Goal: Task Accomplishment & Management: Complete application form

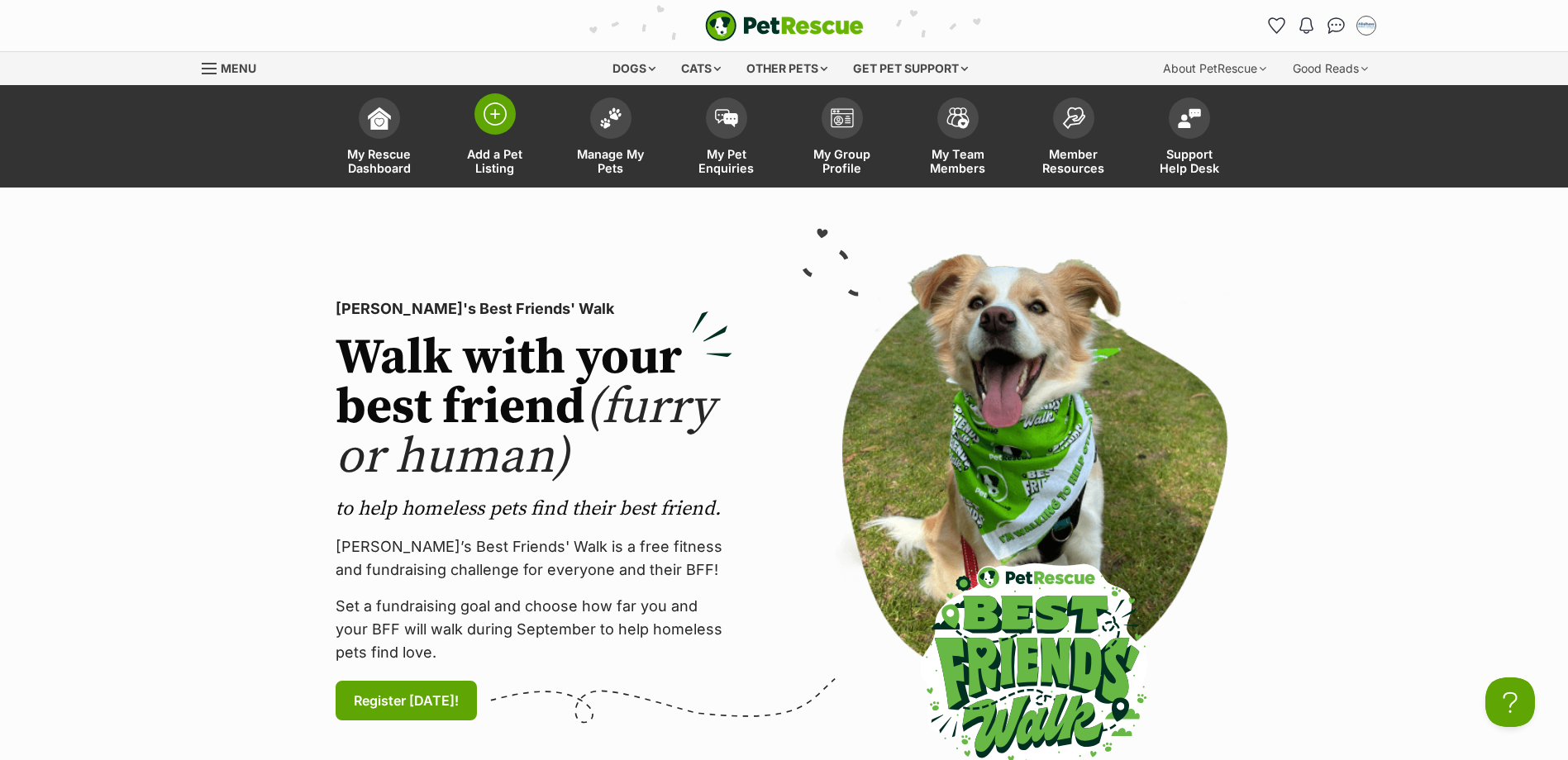
click at [489, 120] on img at bounding box center [495, 114] width 23 height 23
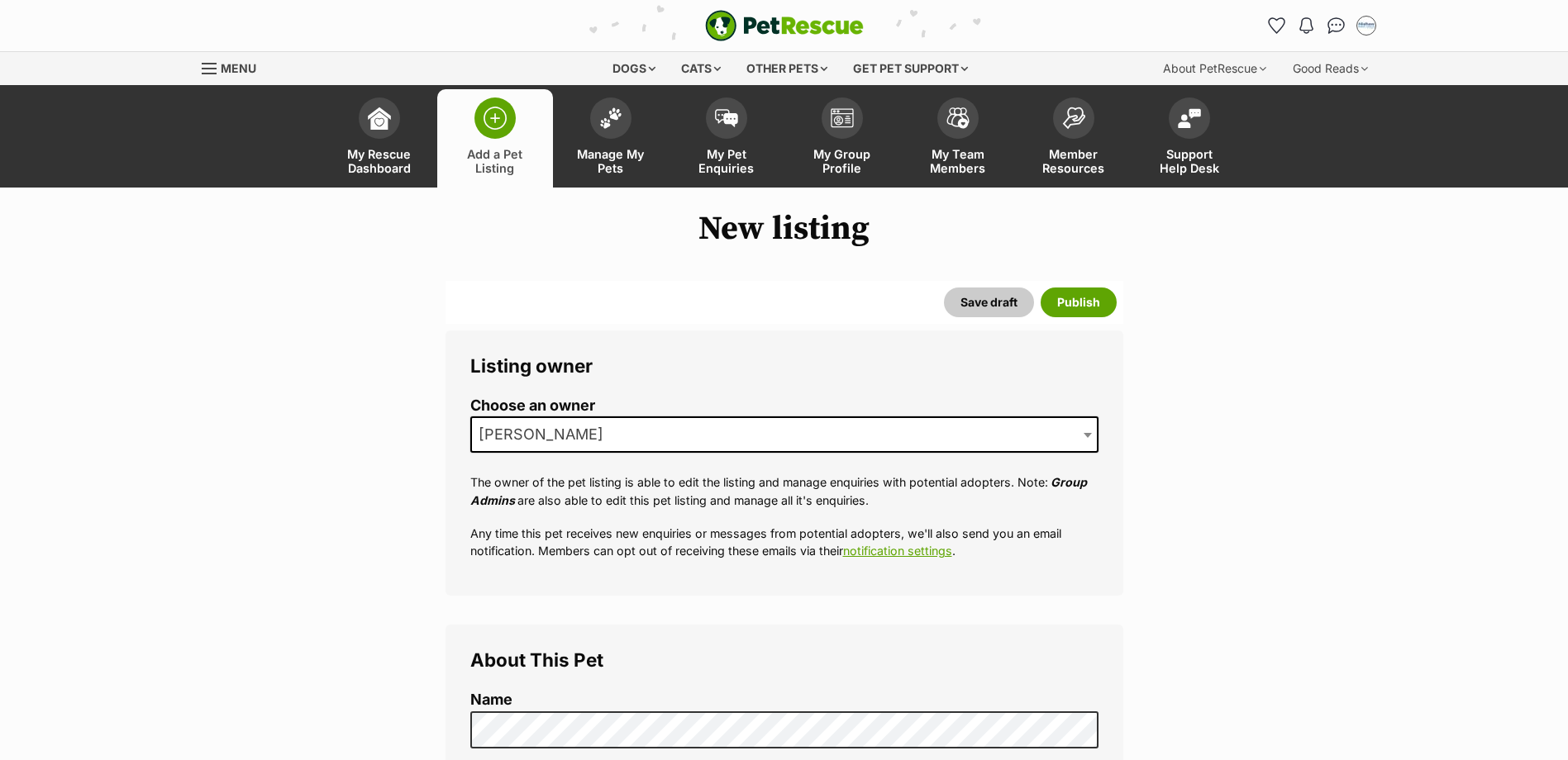
click at [0, 0] on div "New feature: draft mode Draft mode will enable you to start creating a pet’s pr…" at bounding box center [0, 0] width 0 height 0
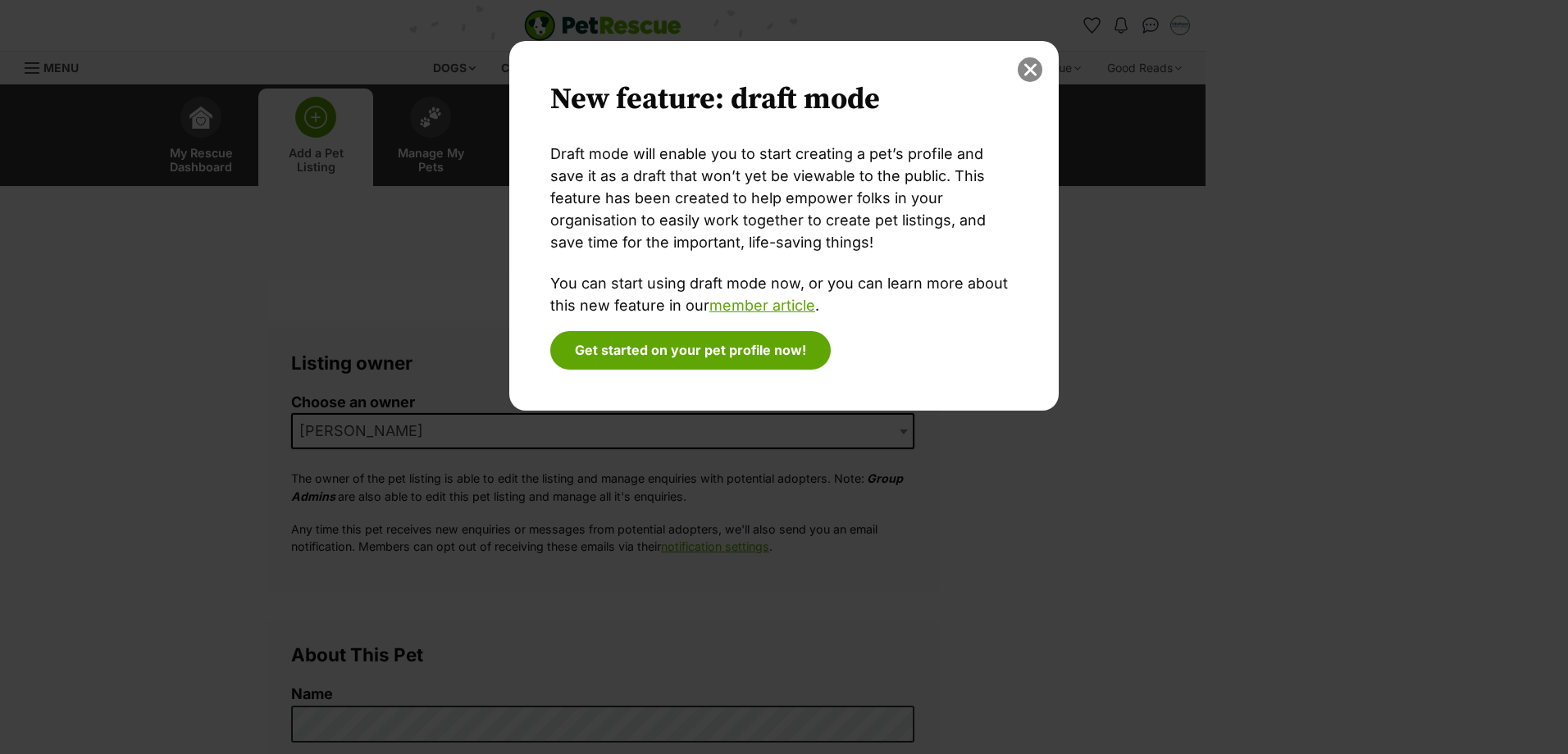
click at [1028, 73] on button "close" at bounding box center [1030, 70] width 25 height 25
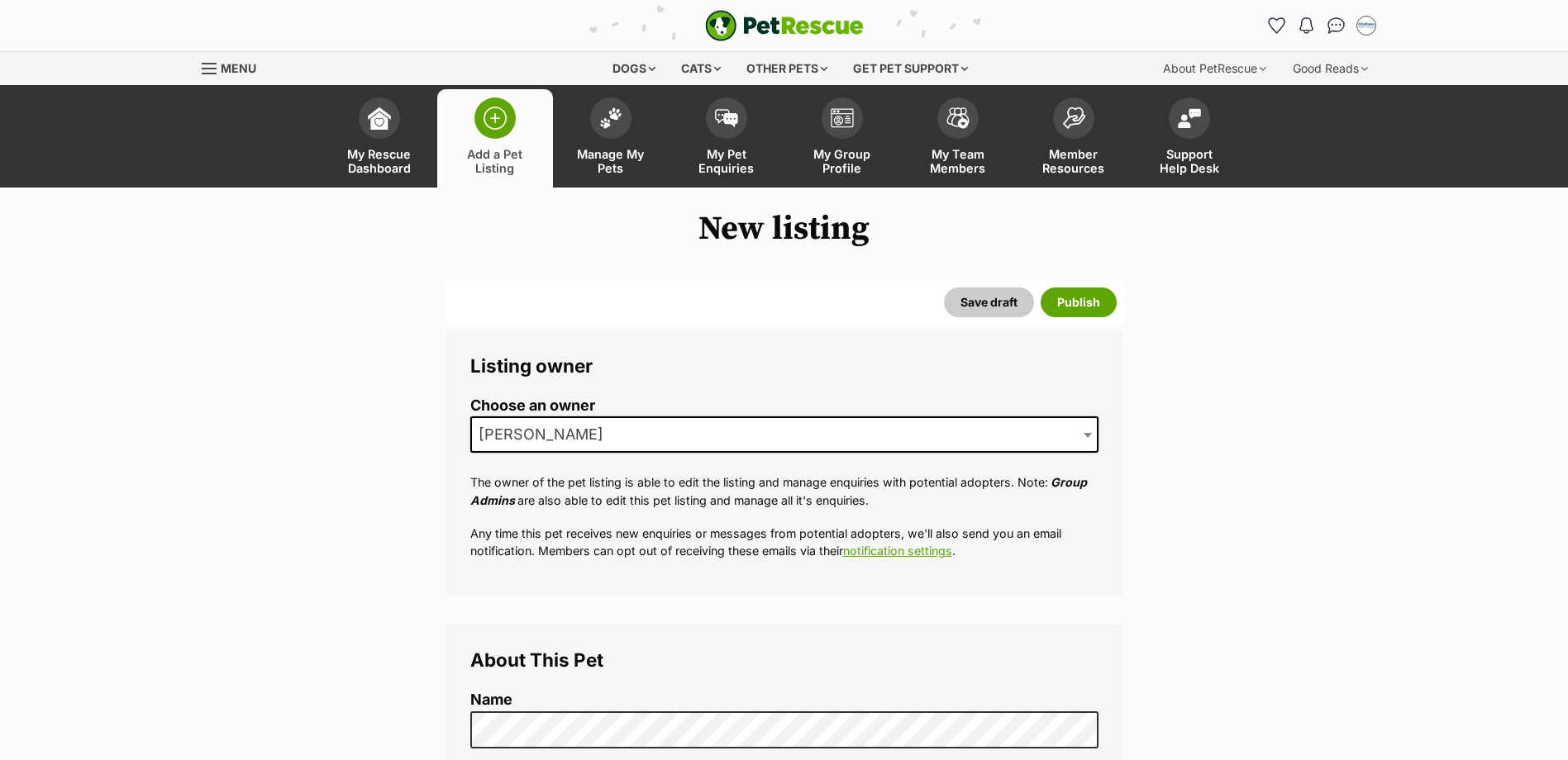
click at [574, 437] on span "[PERSON_NAME]" at bounding box center [546, 435] width 148 height 23
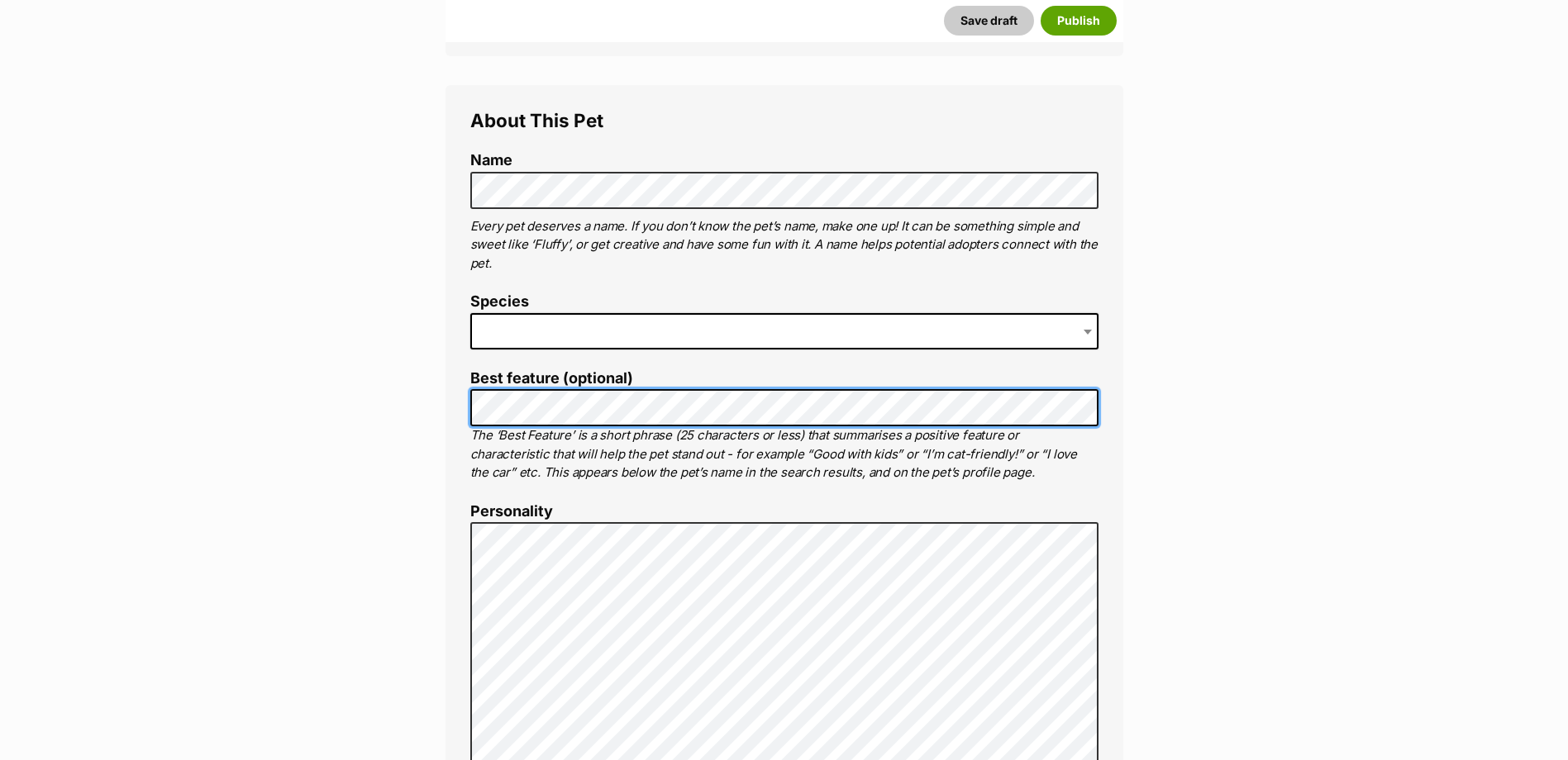
scroll to position [568, 0]
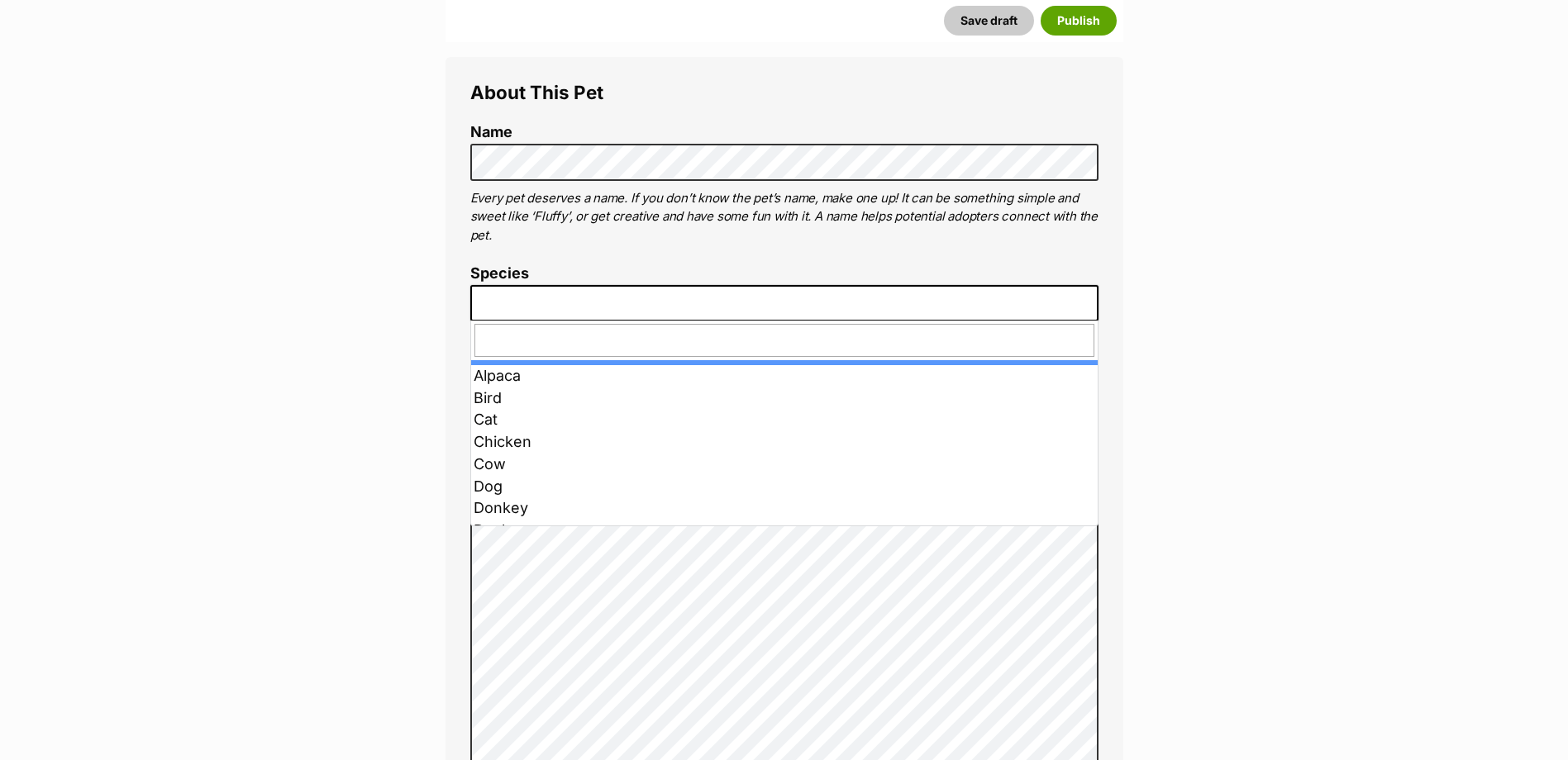
click at [602, 315] on span at bounding box center [784, 303] width 628 height 36
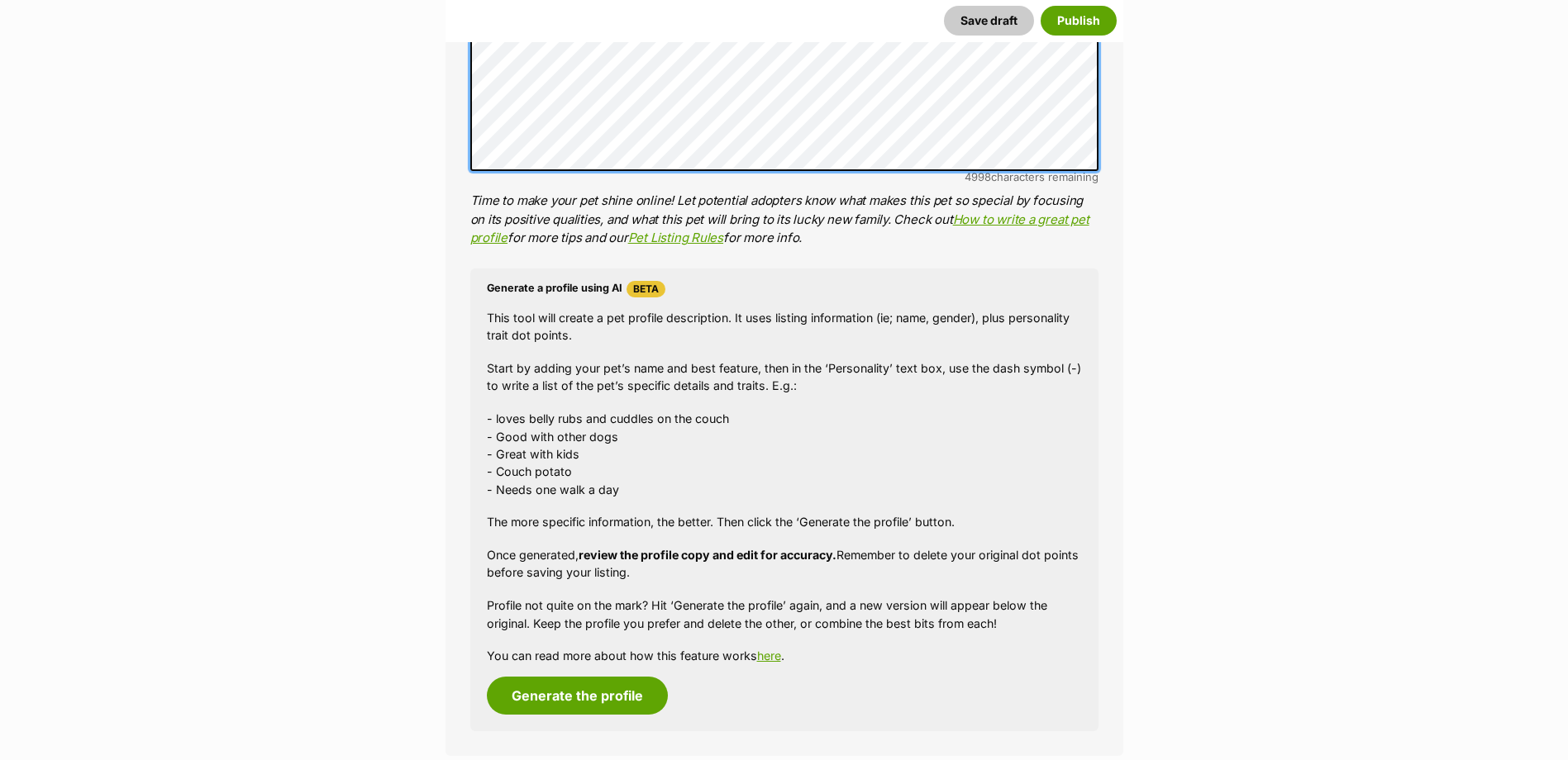
scroll to position [2378, 0]
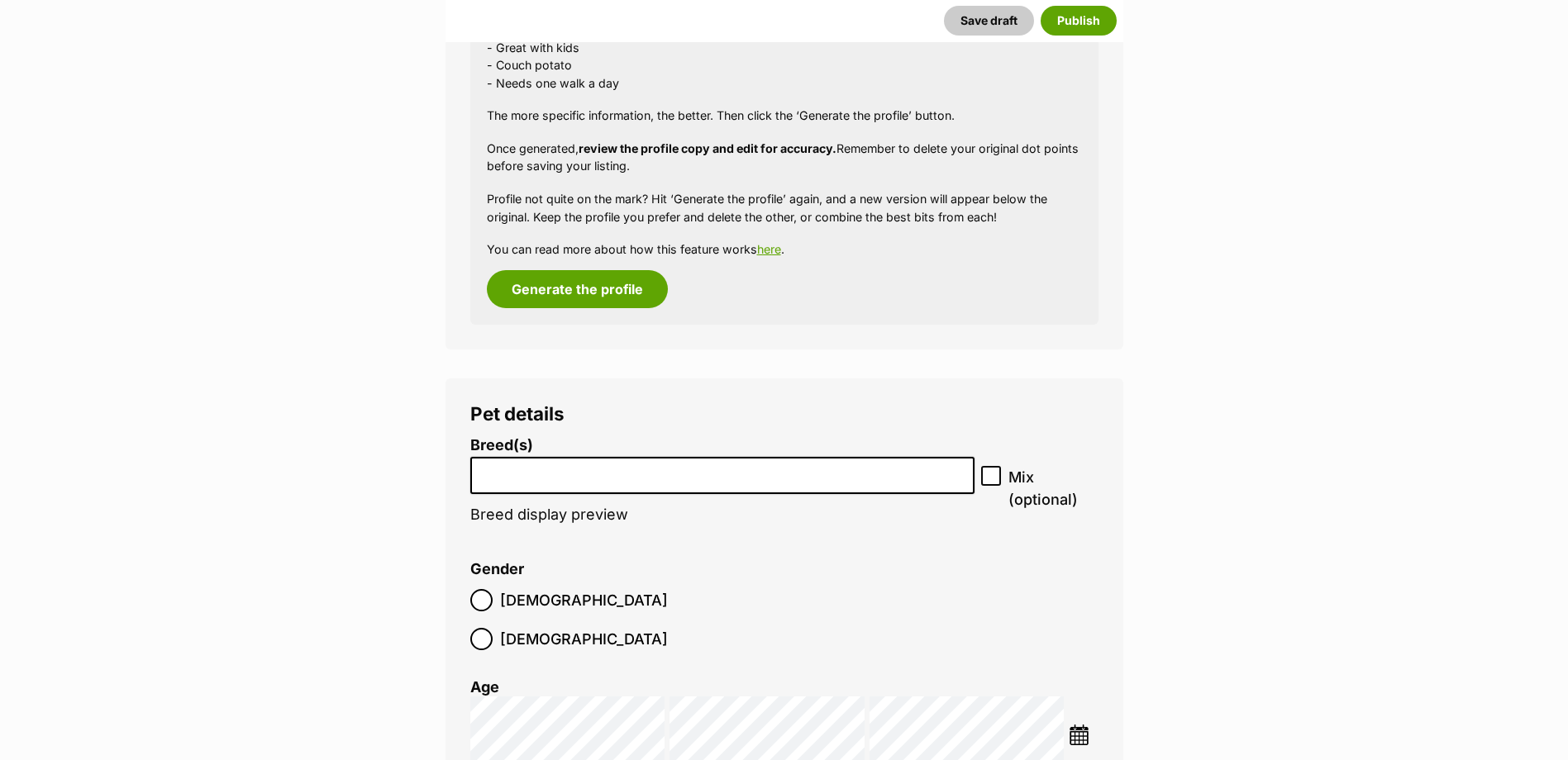
click at [602, 470] on input "search" at bounding box center [723, 471] width 493 height 17
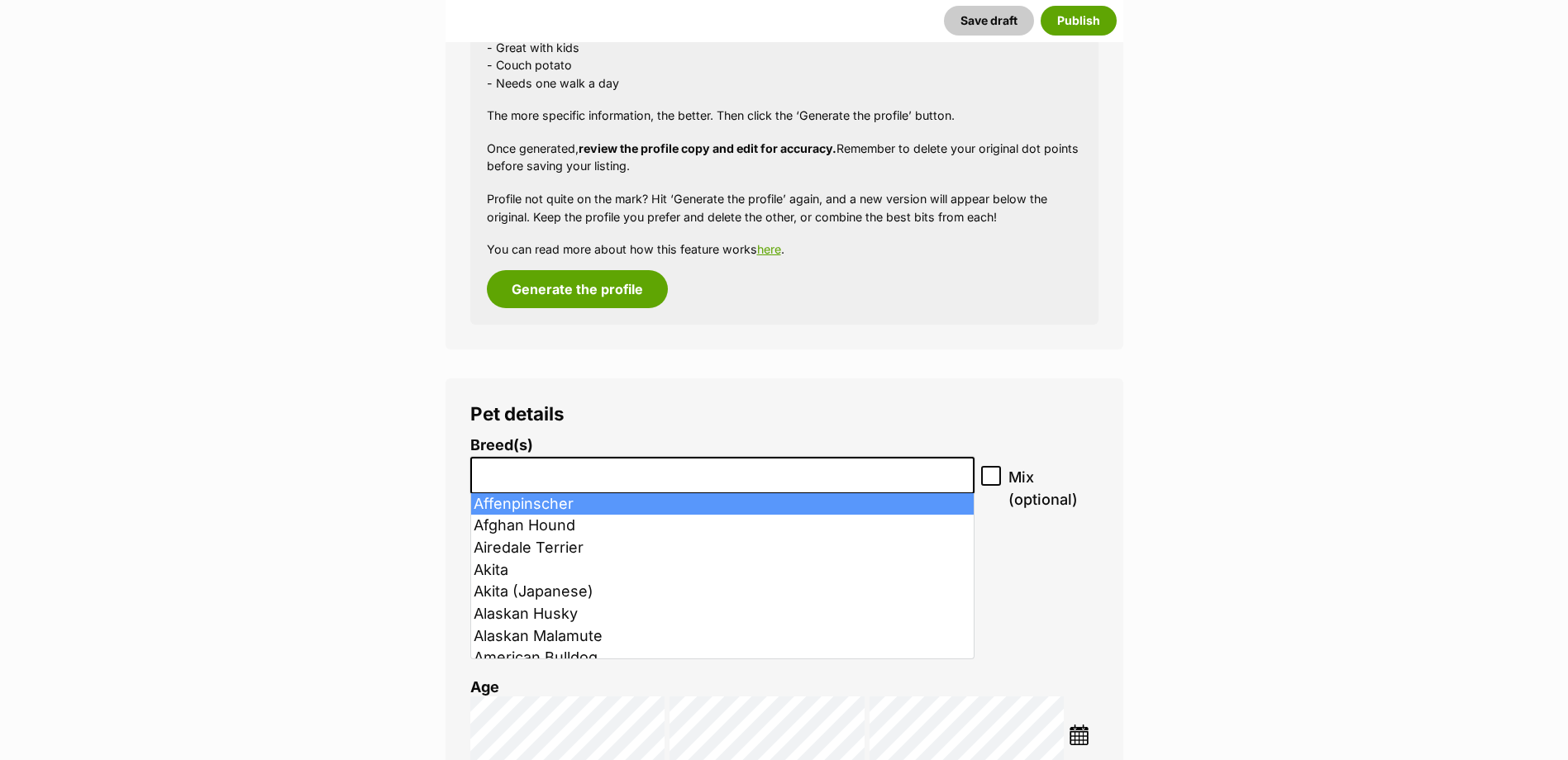
click at [569, 465] on input "search" at bounding box center [723, 471] width 493 height 17
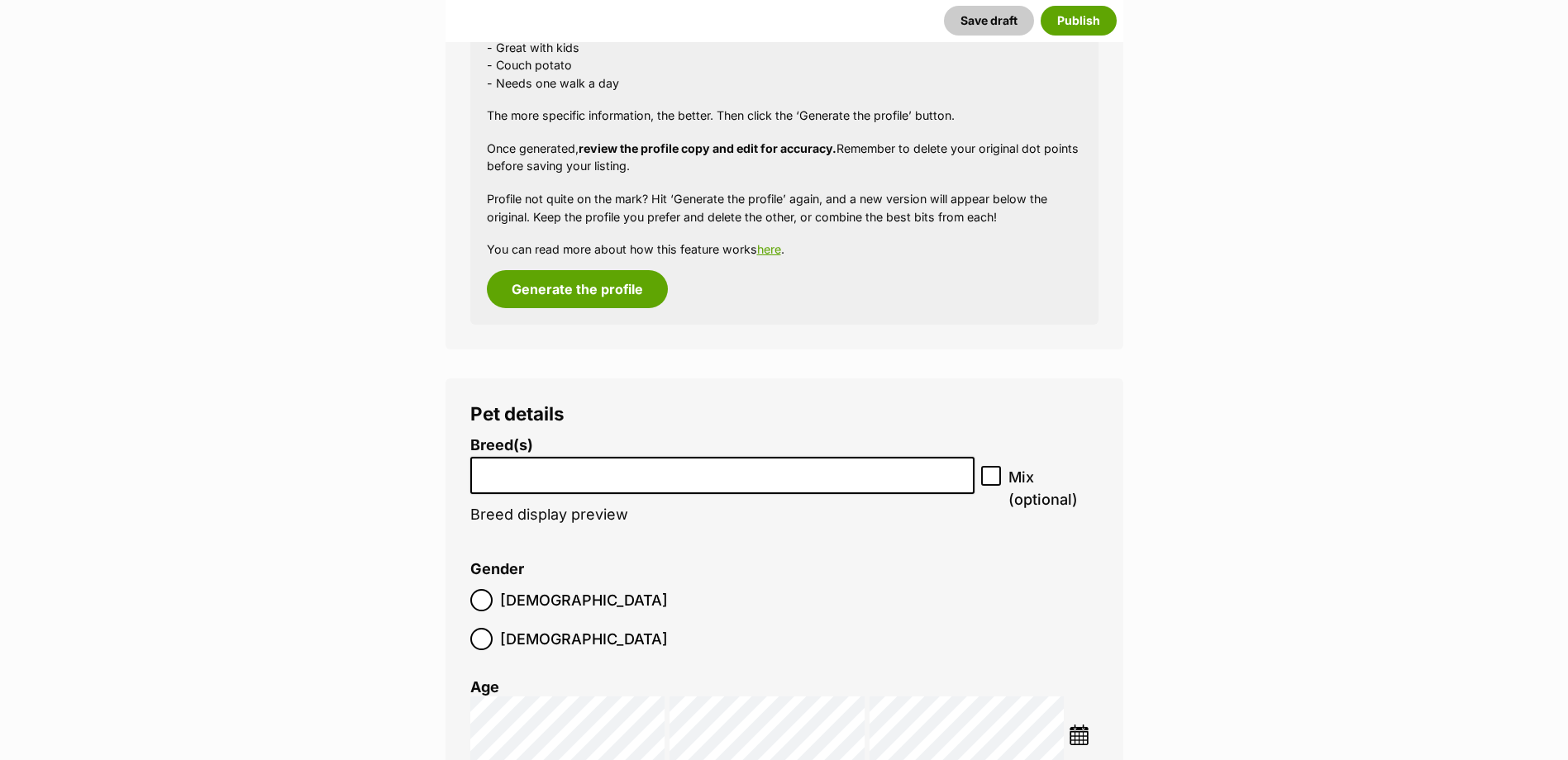
click at [566, 474] on input "search" at bounding box center [723, 471] width 493 height 17
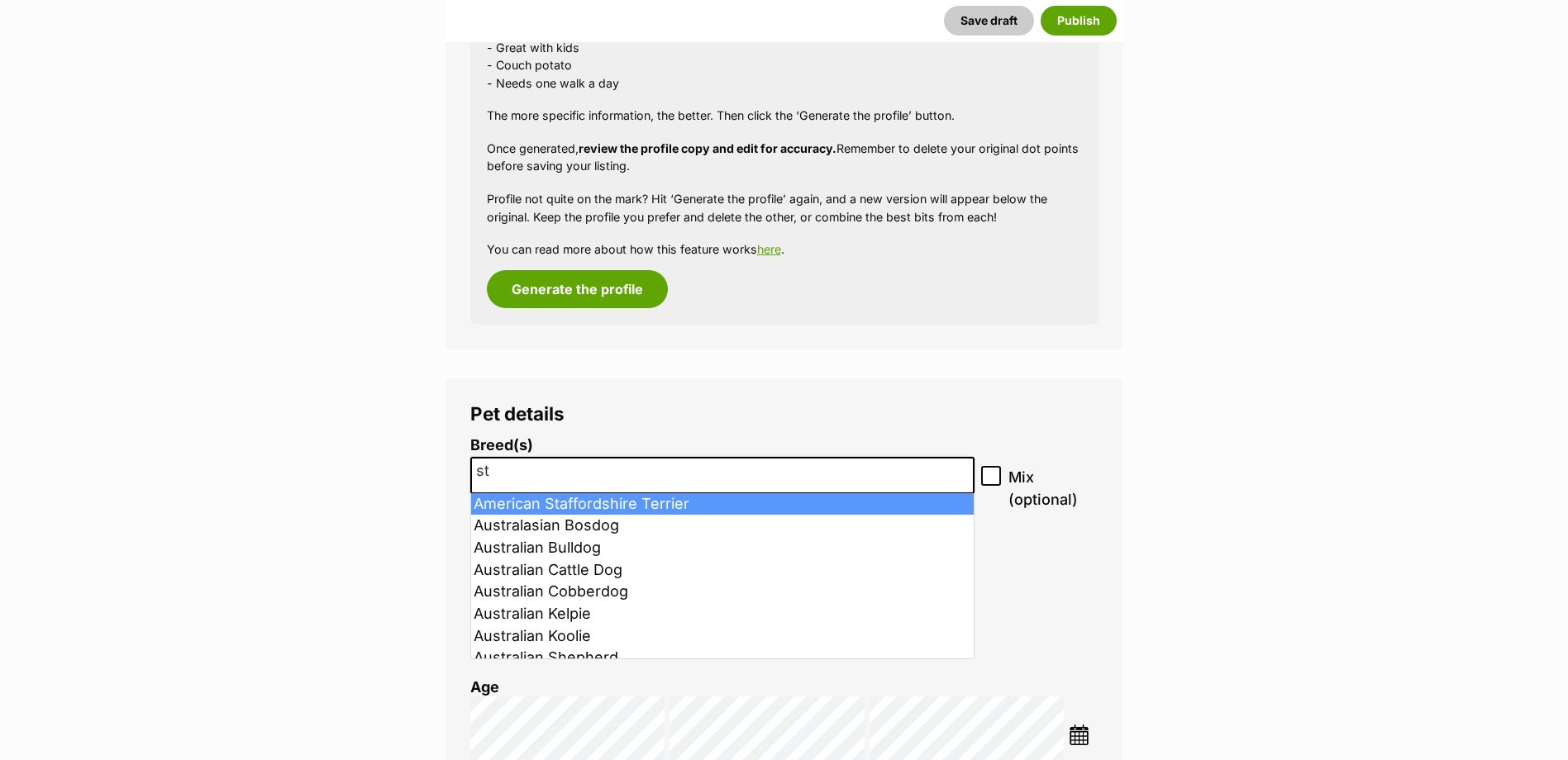
type input "st"
select select "9"
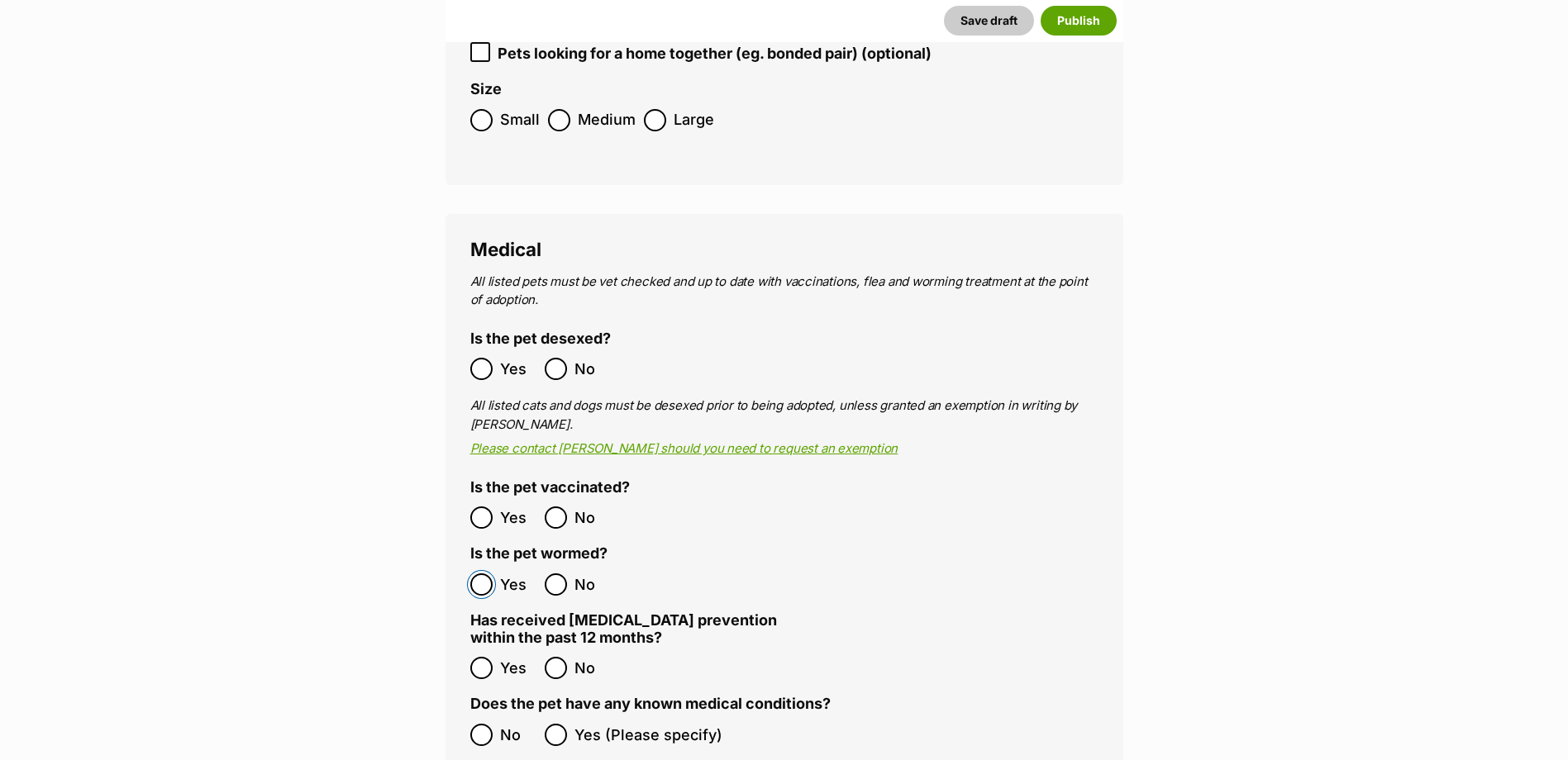
scroll to position [3287, 0]
click at [485, 647] on ol "Yes No" at bounding box center [627, 666] width 314 height 39
click at [496, 722] on label "No" at bounding box center [503, 733] width 66 height 22
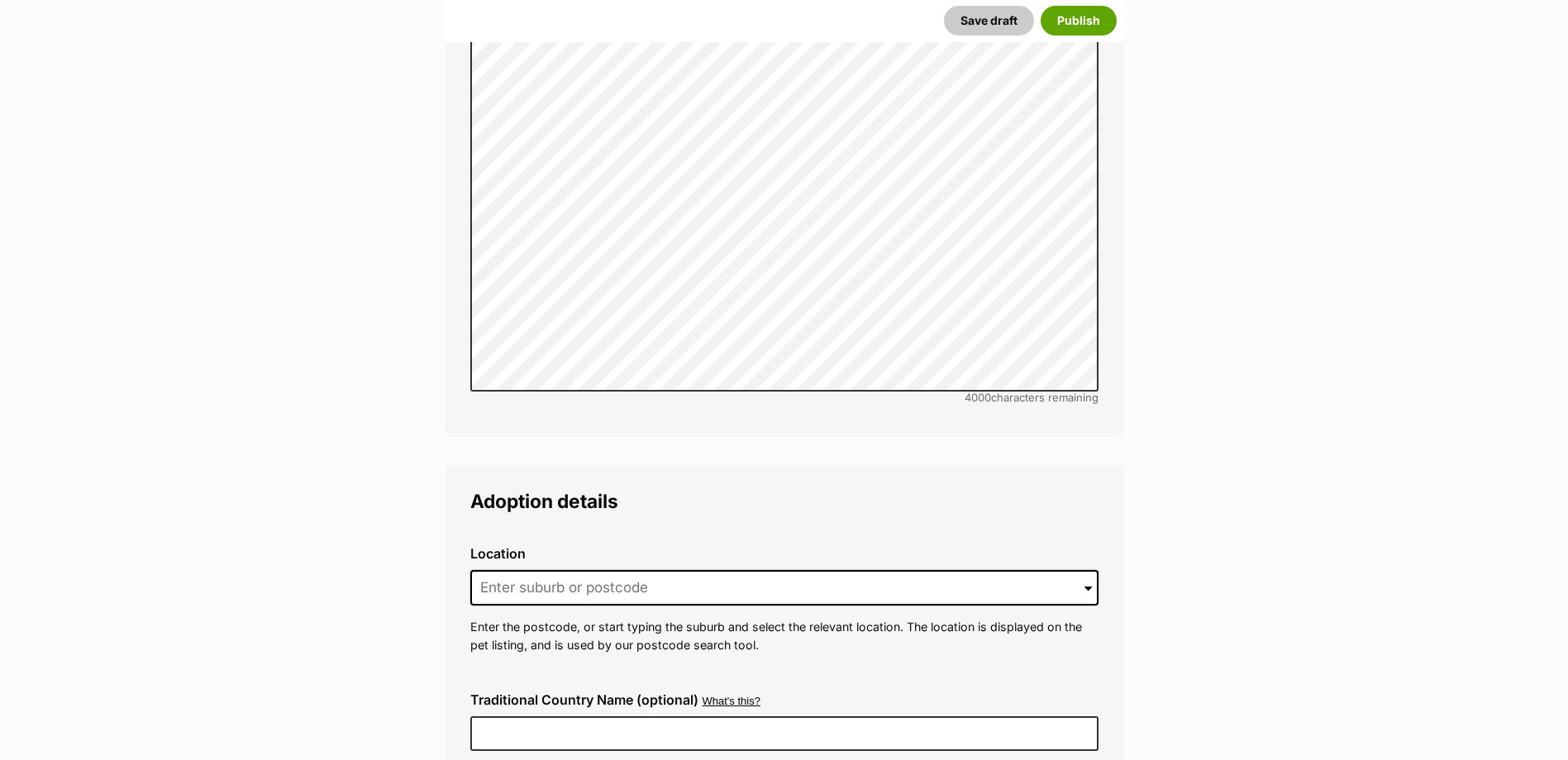
scroll to position [4113, 0]
click at [676, 569] on div "Location 0 options available. Arrow down to browse or start typing to filter. E…" at bounding box center [784, 599] width 655 height 134
click at [683, 569] on input at bounding box center [784, 587] width 628 height 36
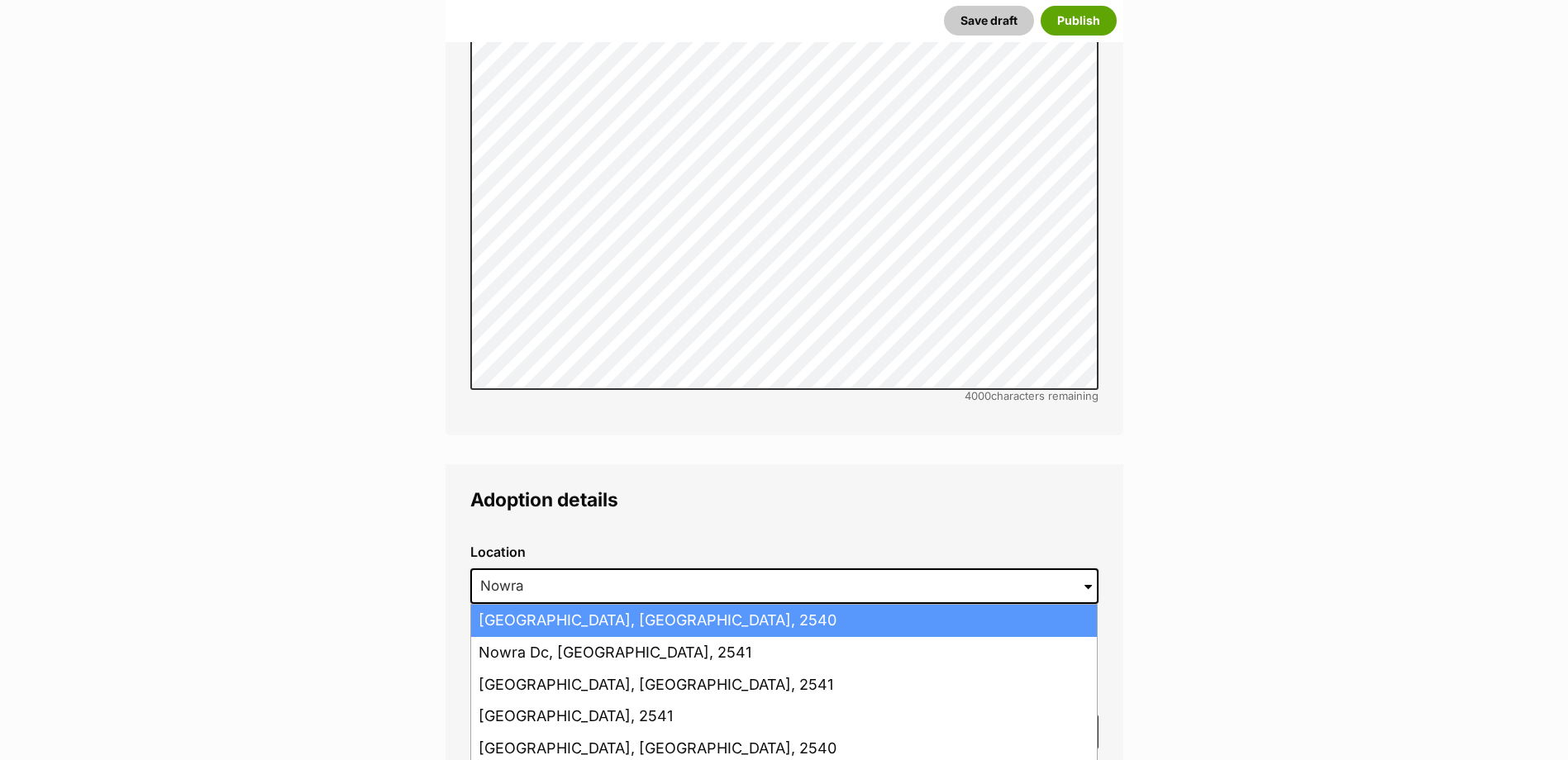
click at [696, 605] on li "Nowra Hill, New South Wales, 2540" at bounding box center [784, 621] width 626 height 32
type input "Nowra Hill, New South Wales, 2540"
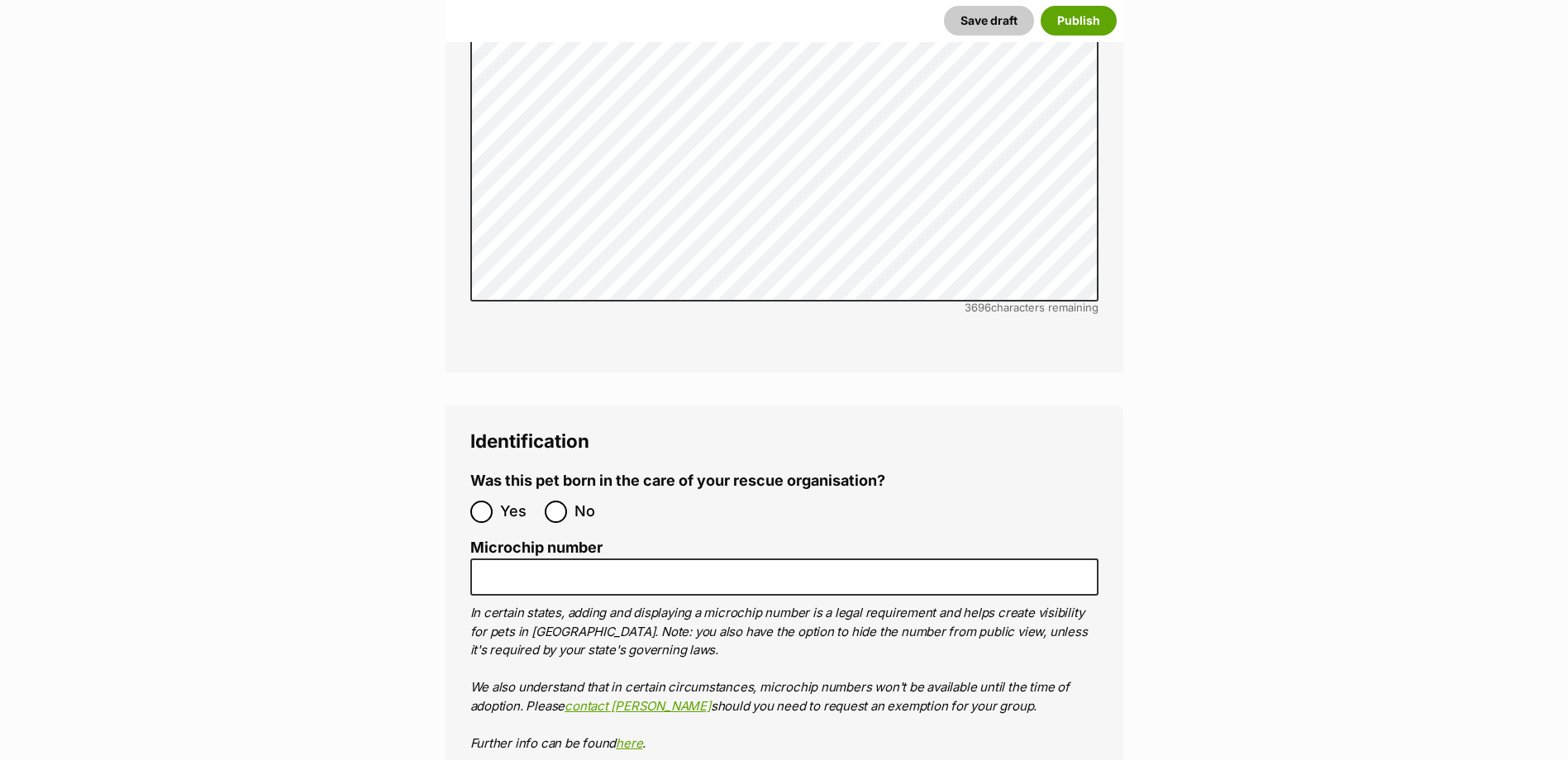
scroll to position [5931, 0]
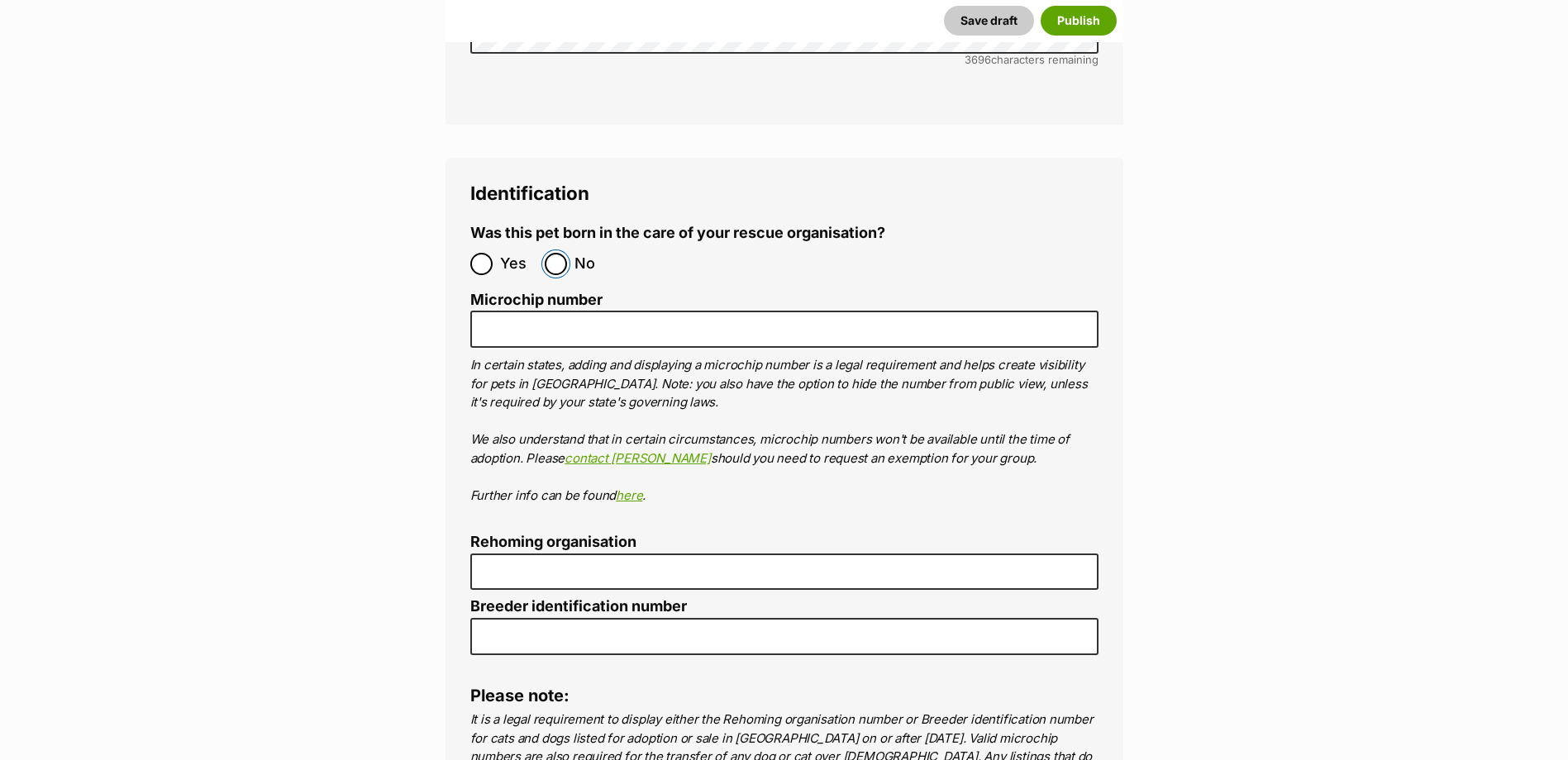
click at [559, 253] on input "No" at bounding box center [556, 263] width 22 height 22
radio input "true"
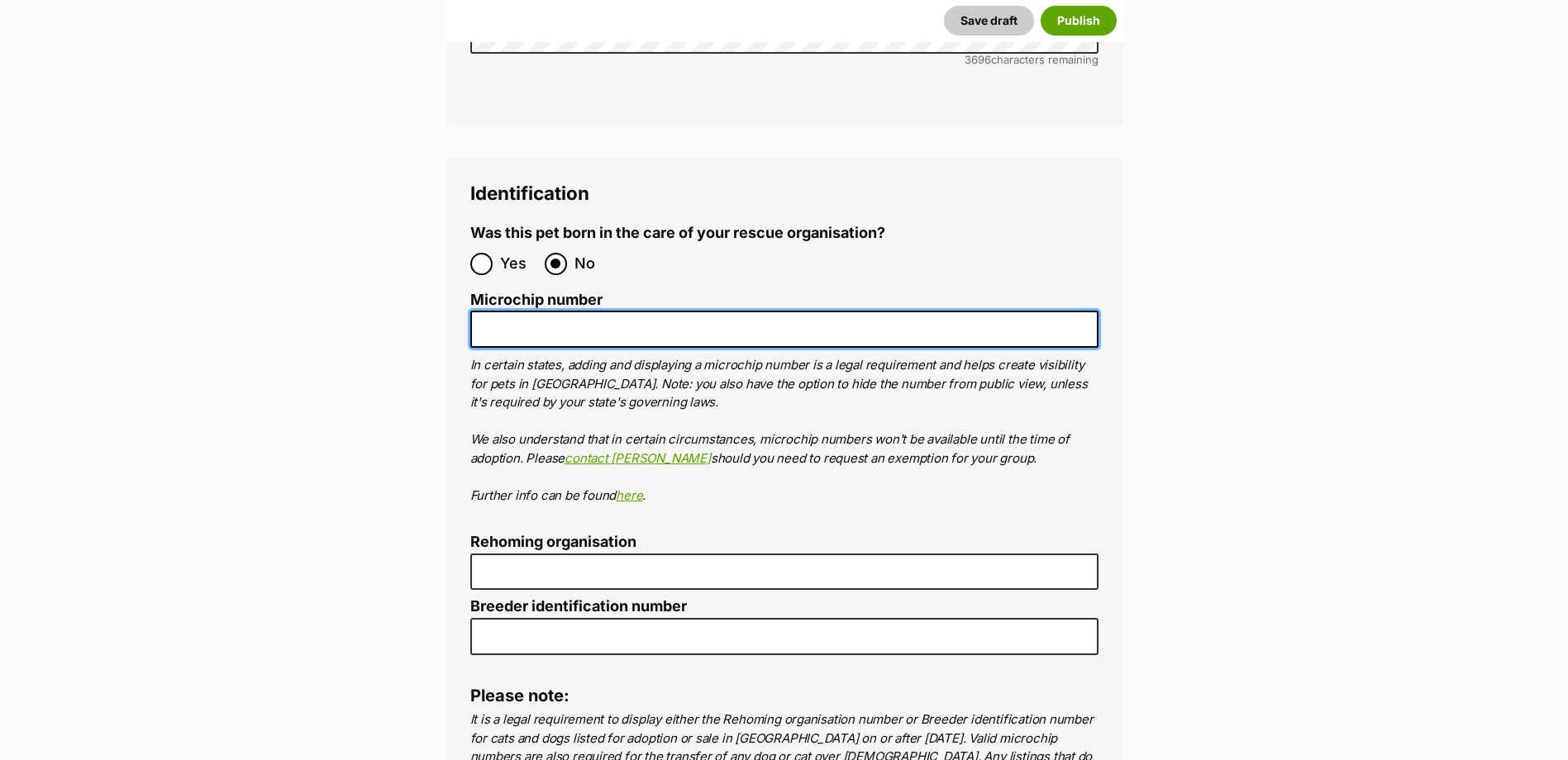
click at [805, 310] on input "Microchip number" at bounding box center [784, 329] width 628 height 37
paste input "900164002320890"
type input "900164002320890"
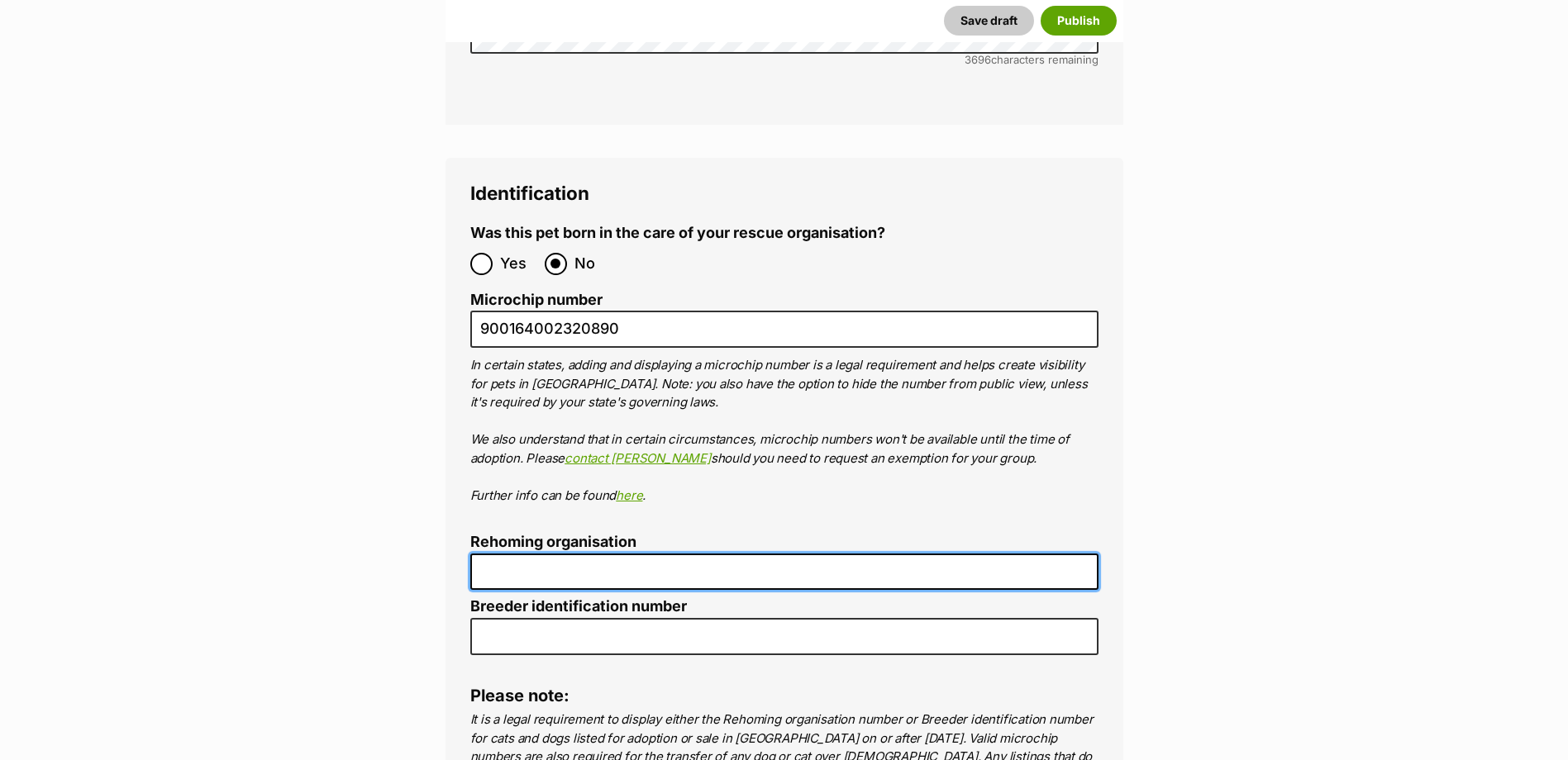
click at [596, 554] on input "Rehoming organisation" at bounding box center [784, 572] width 628 height 37
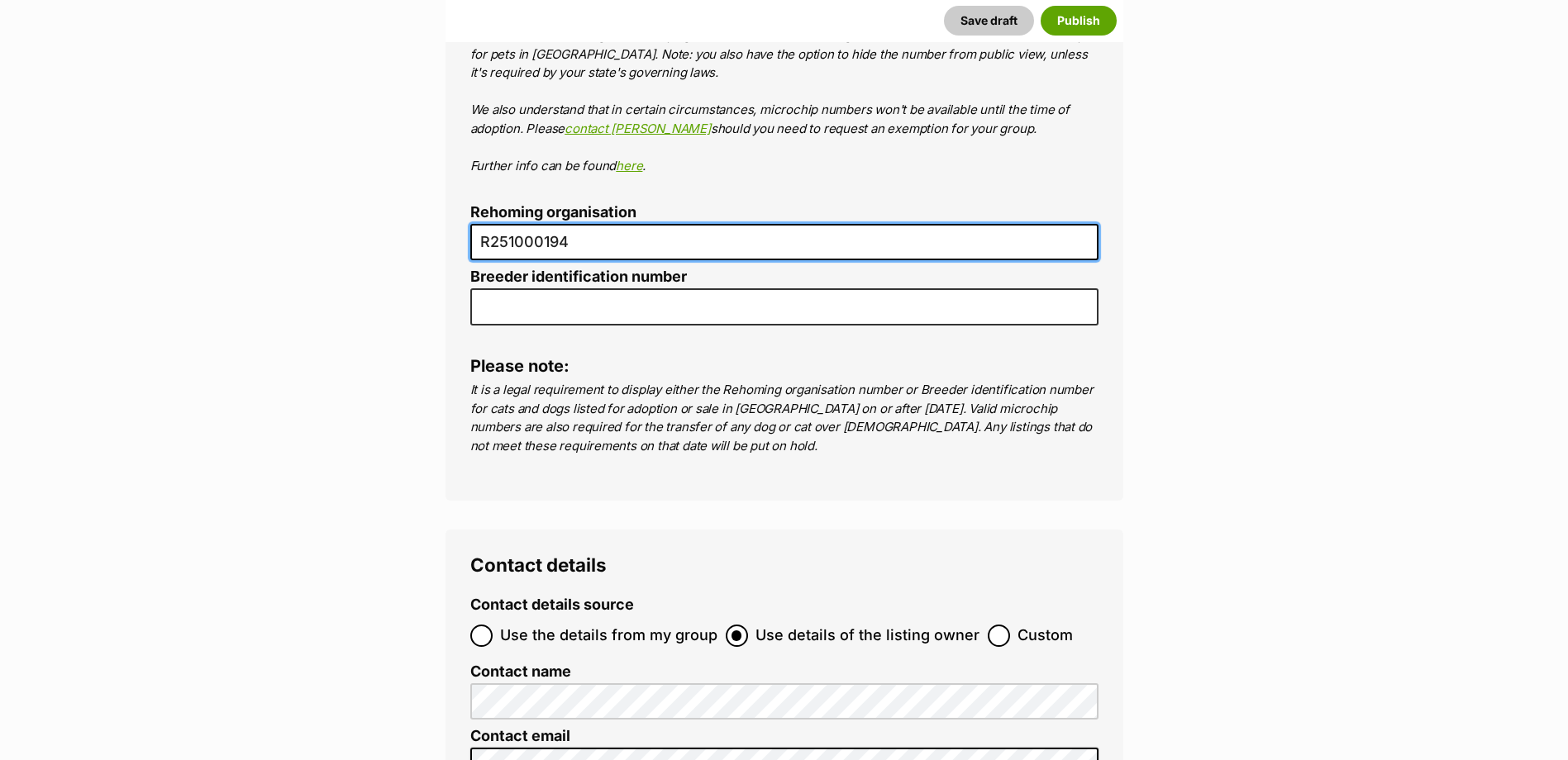
scroll to position [6427, 0]
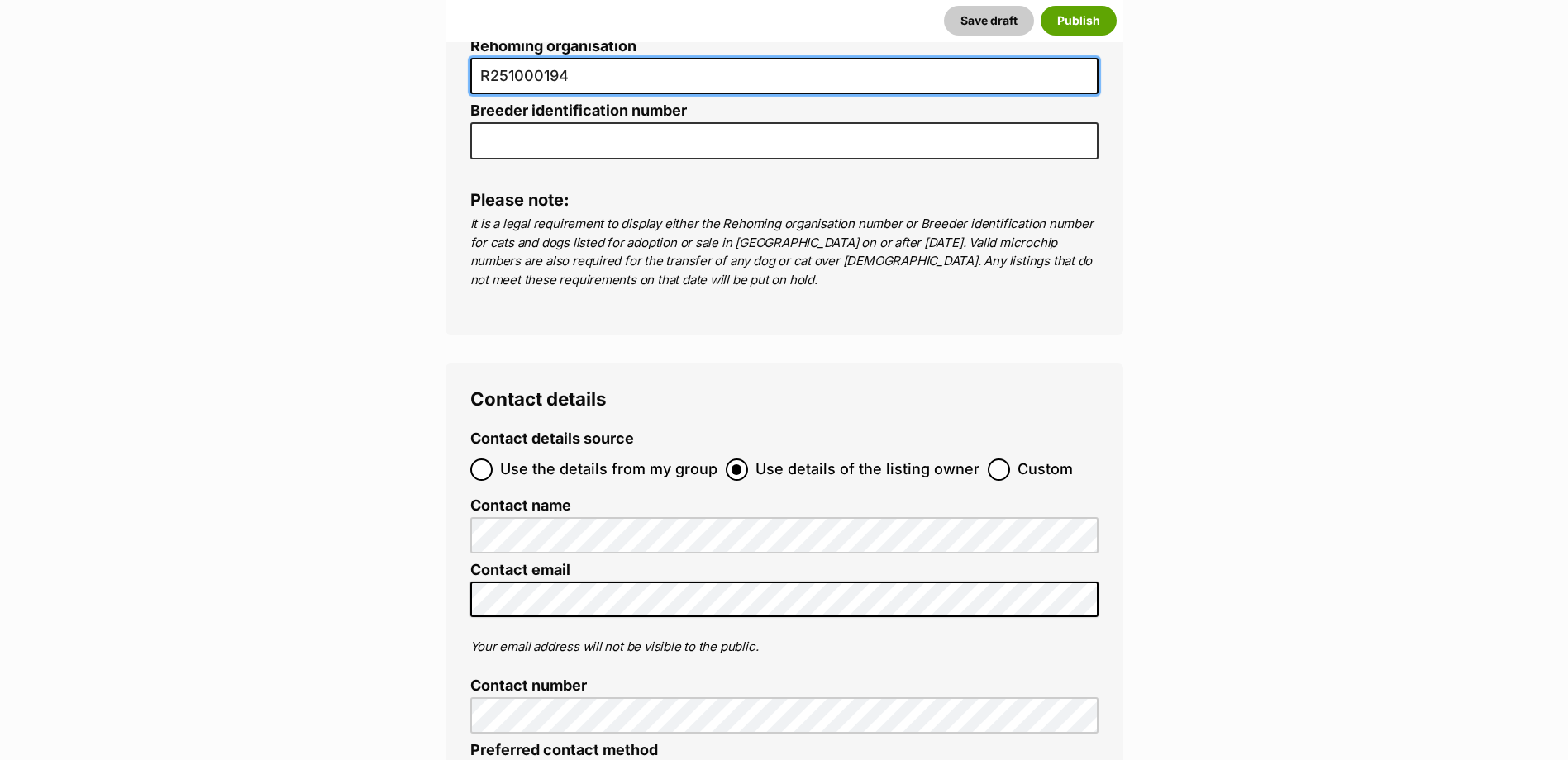
type input "R251000194"
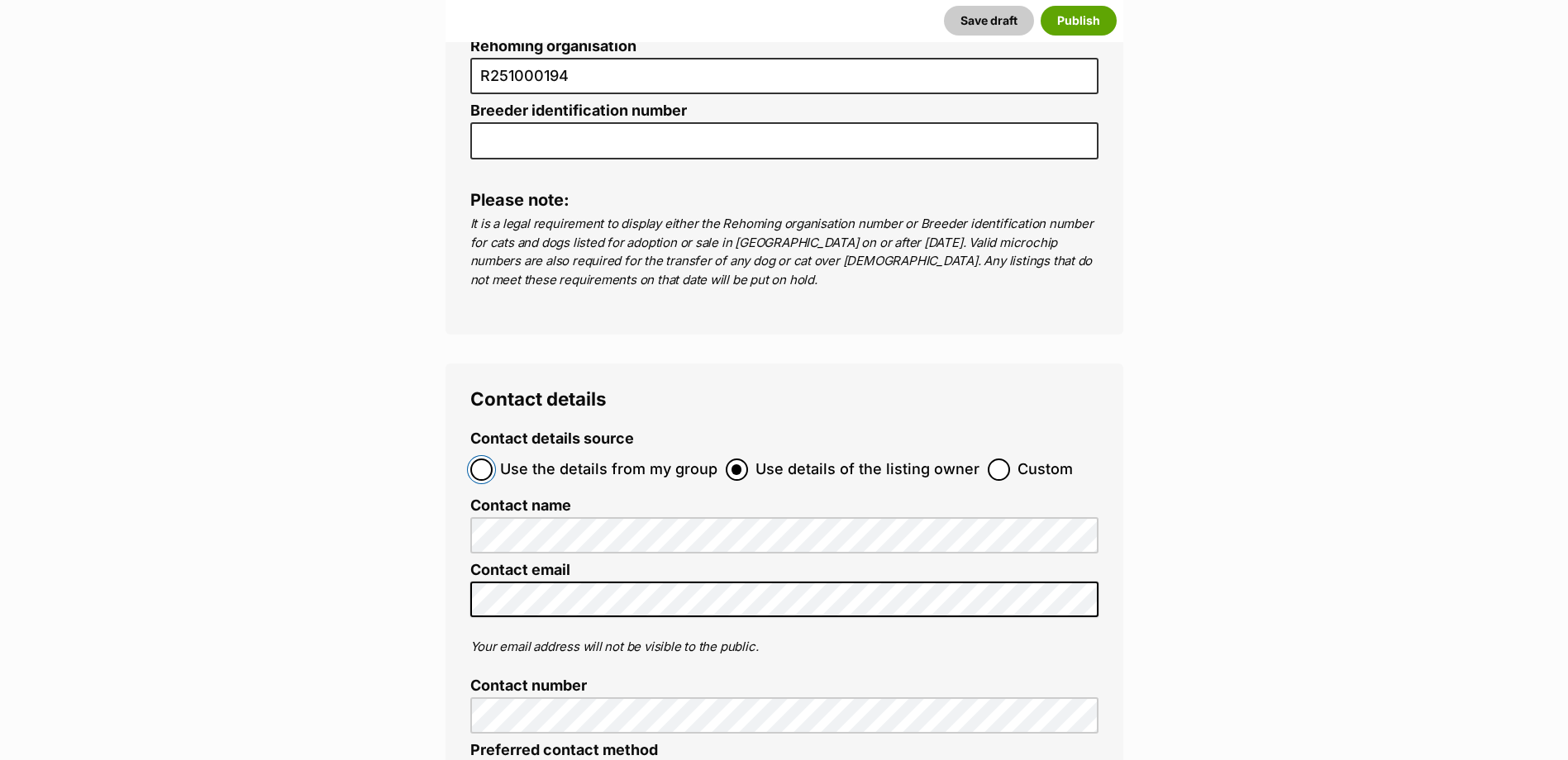
click at [487, 459] on input "Use the details from my group" at bounding box center [481, 469] width 22 height 22
radio input "true"
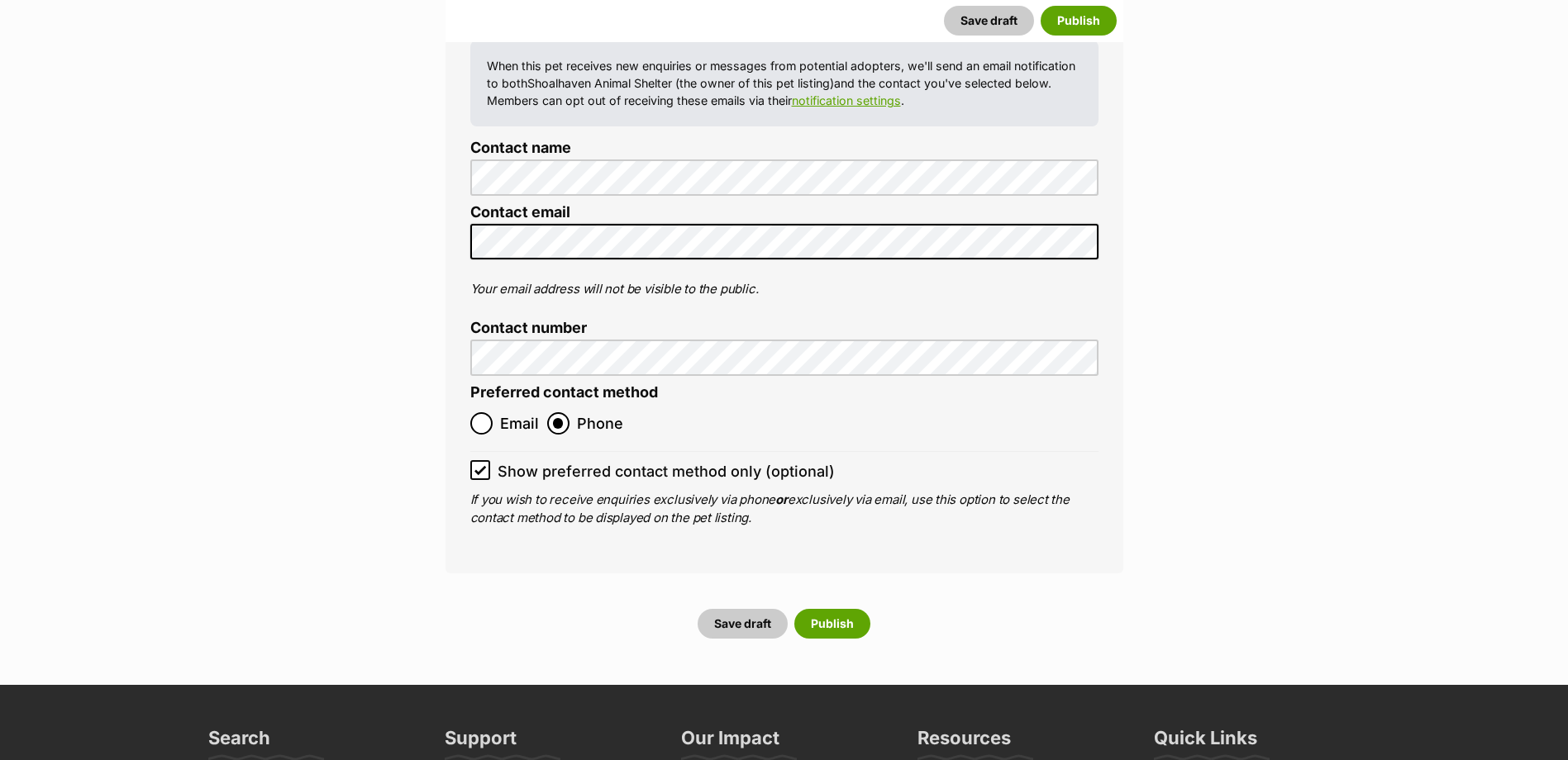
scroll to position [6923, 0]
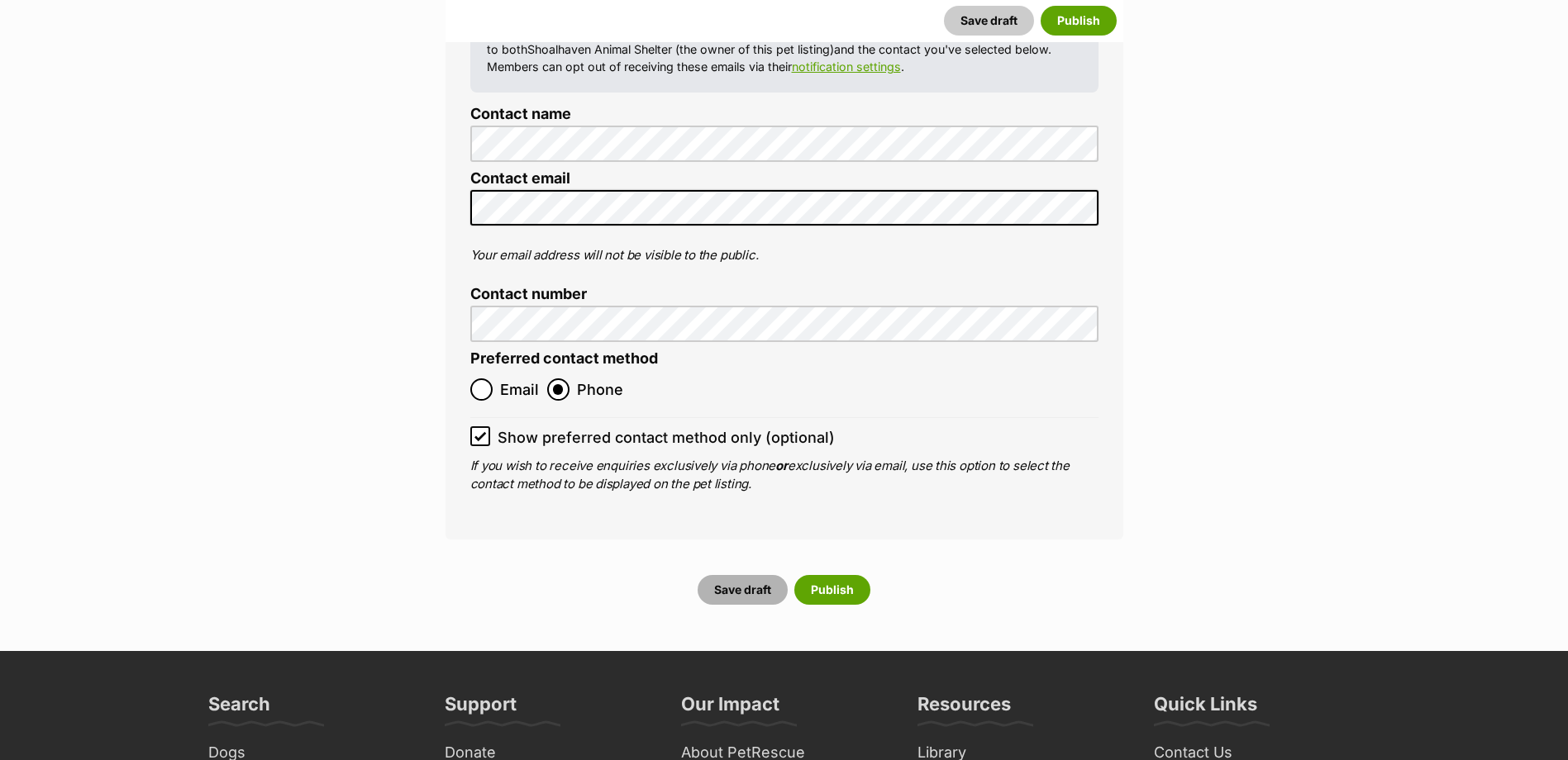
click at [723, 575] on button "Save draft" at bounding box center [743, 590] width 90 height 30
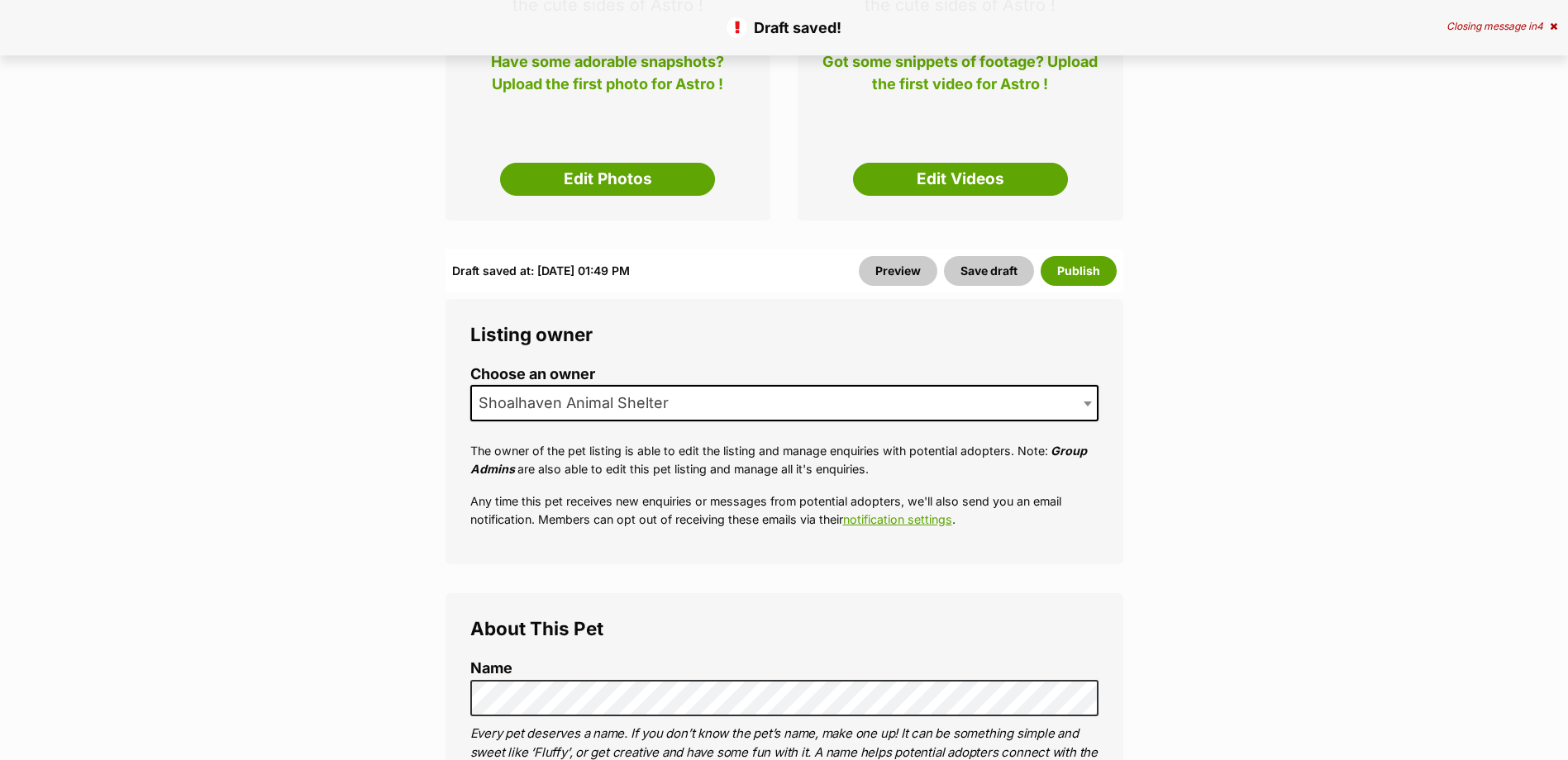
scroll to position [166, 0]
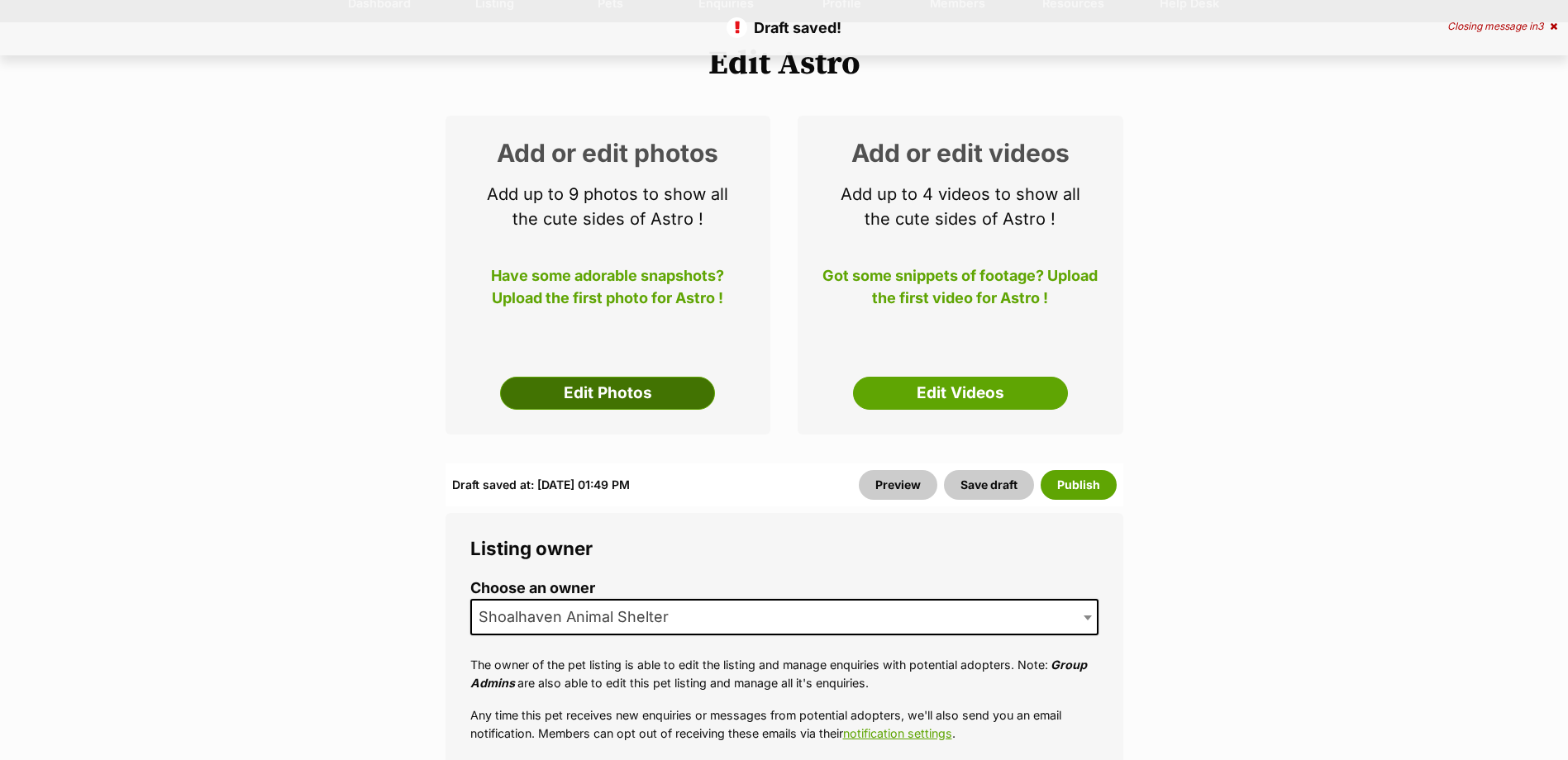
click at [607, 389] on link "Edit Photos" at bounding box center [608, 393] width 215 height 33
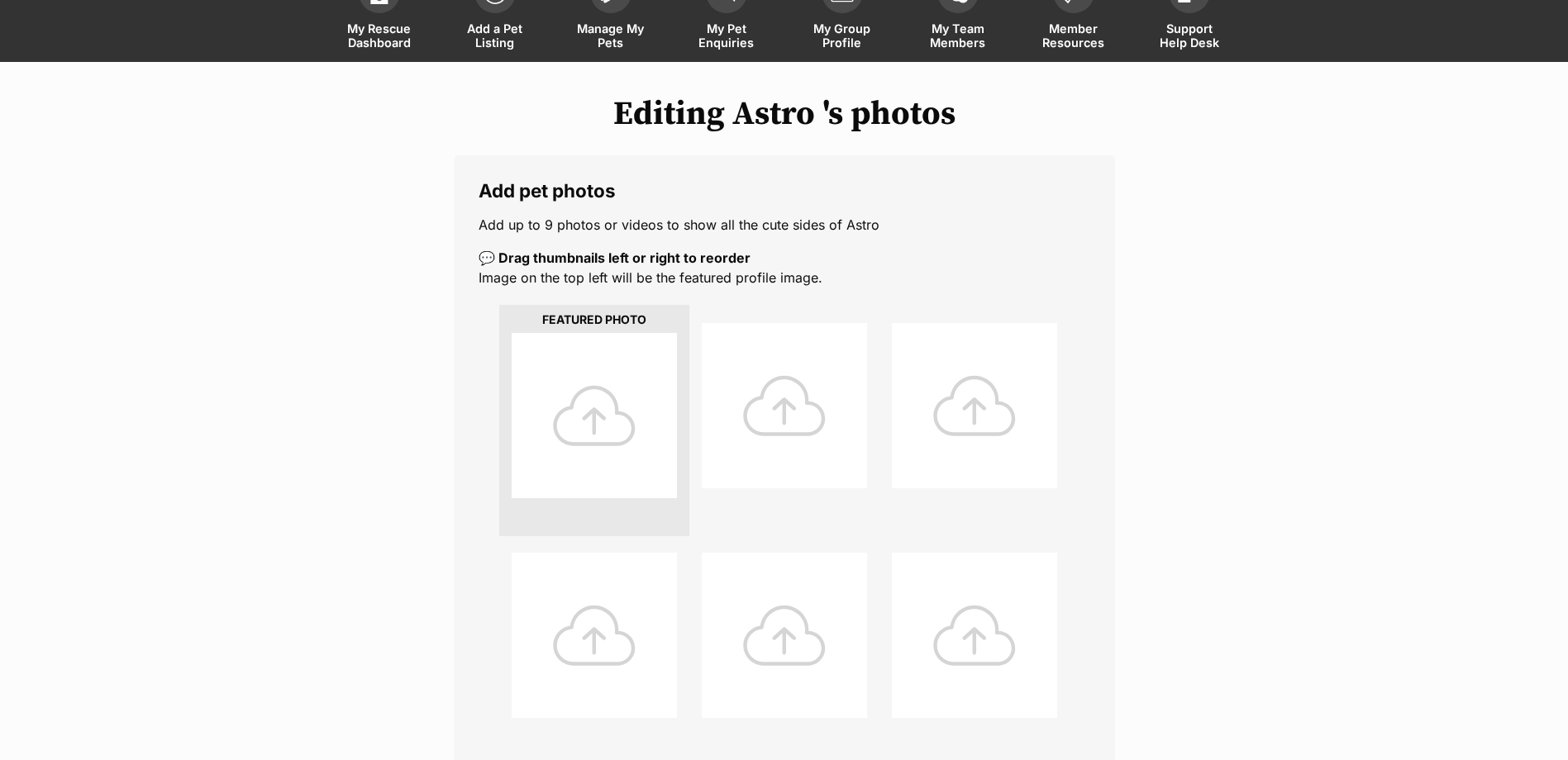
scroll to position [579, 0]
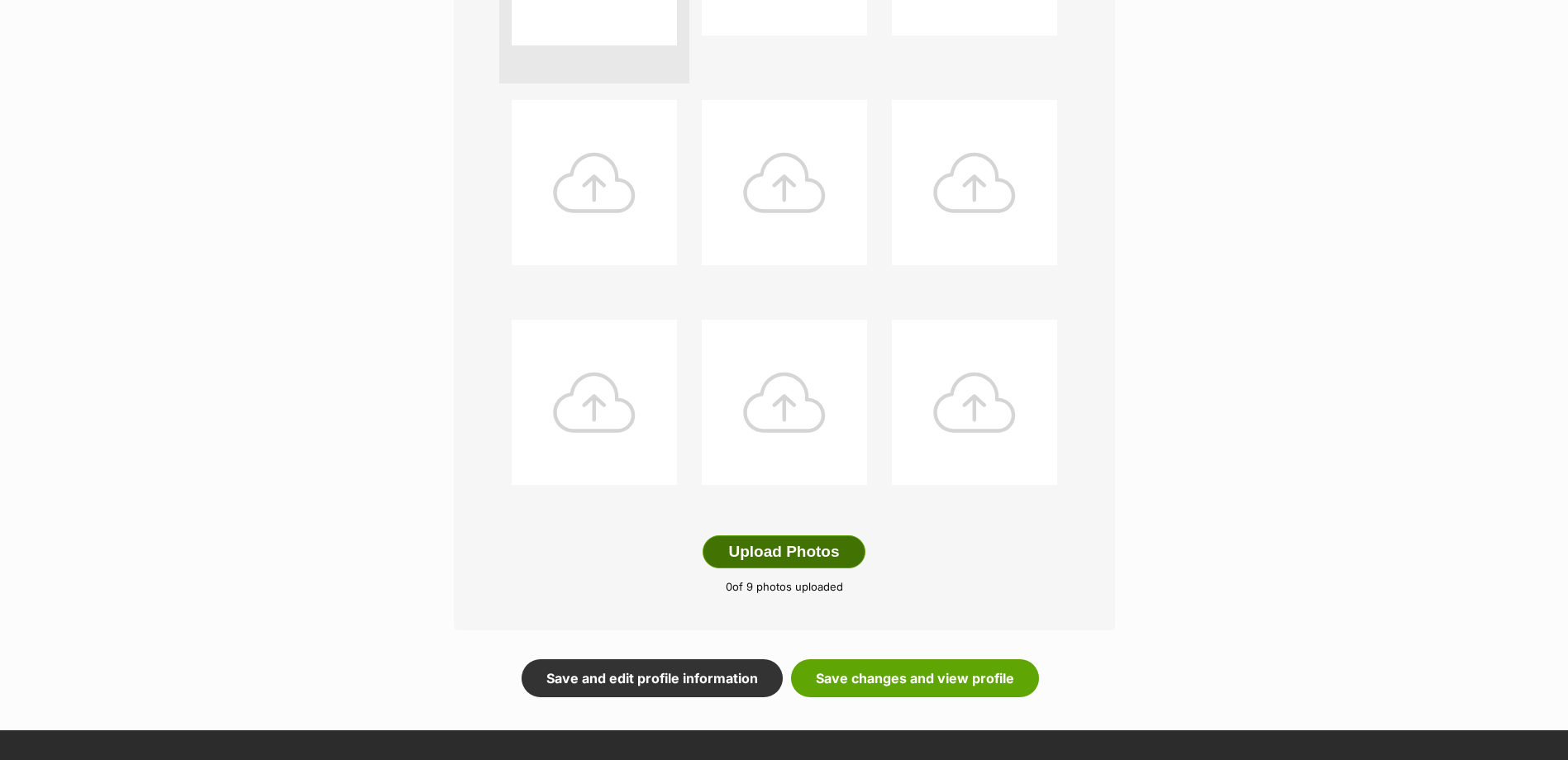
click at [739, 556] on button "Upload Photos" at bounding box center [784, 552] width 162 height 33
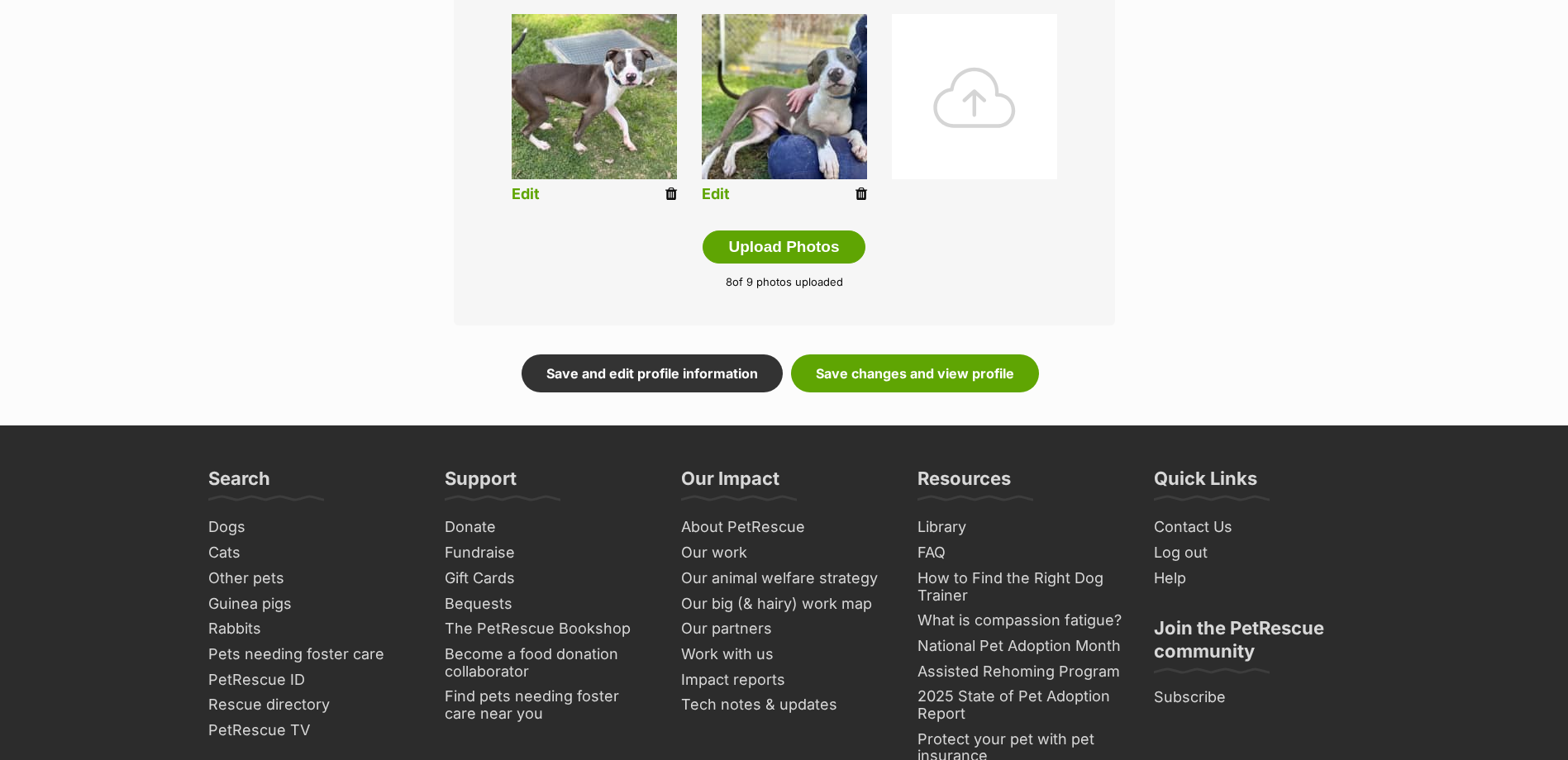
scroll to position [910, 0]
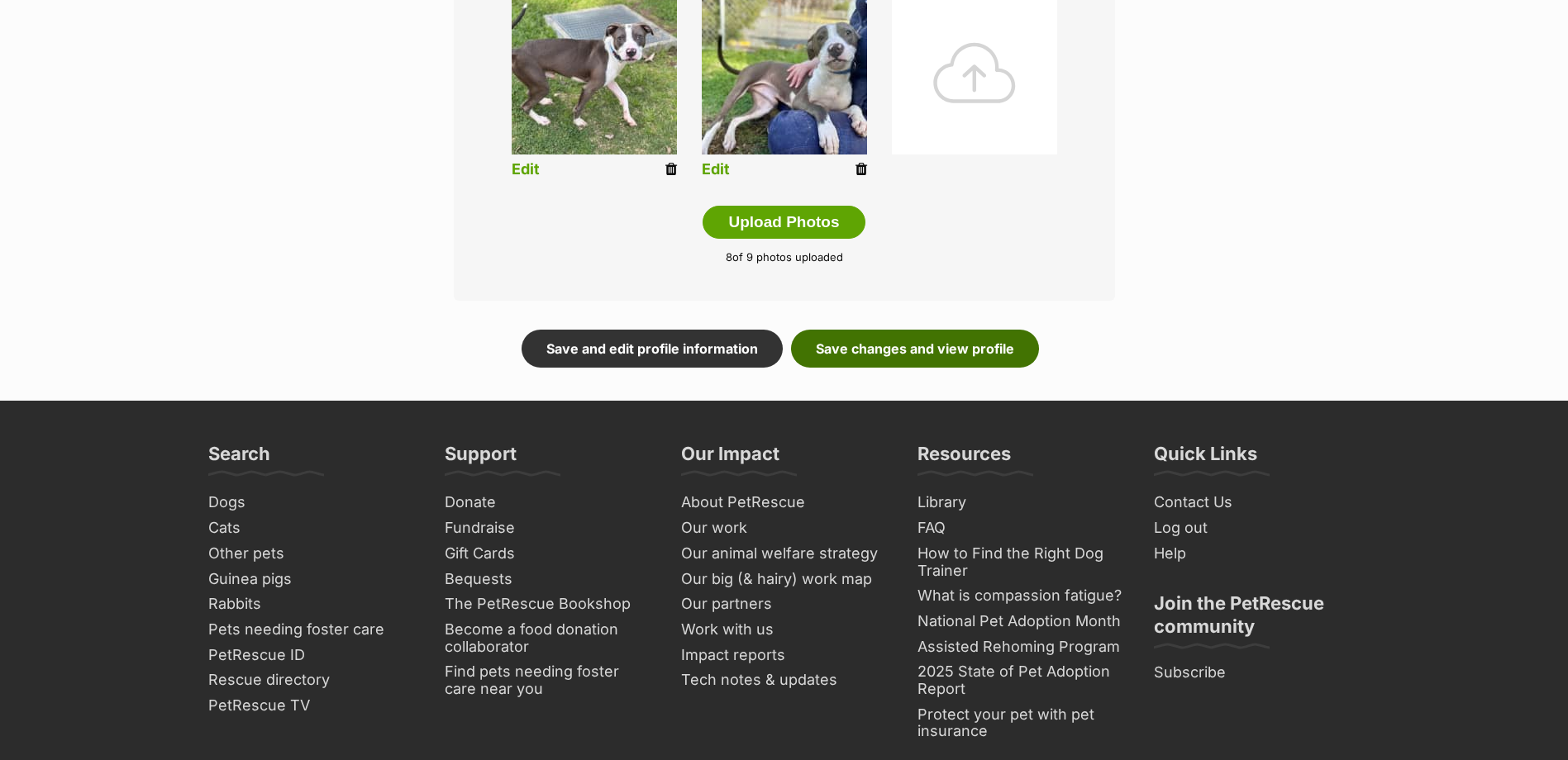
click at [955, 341] on link "Save changes and view profile" at bounding box center [914, 349] width 248 height 38
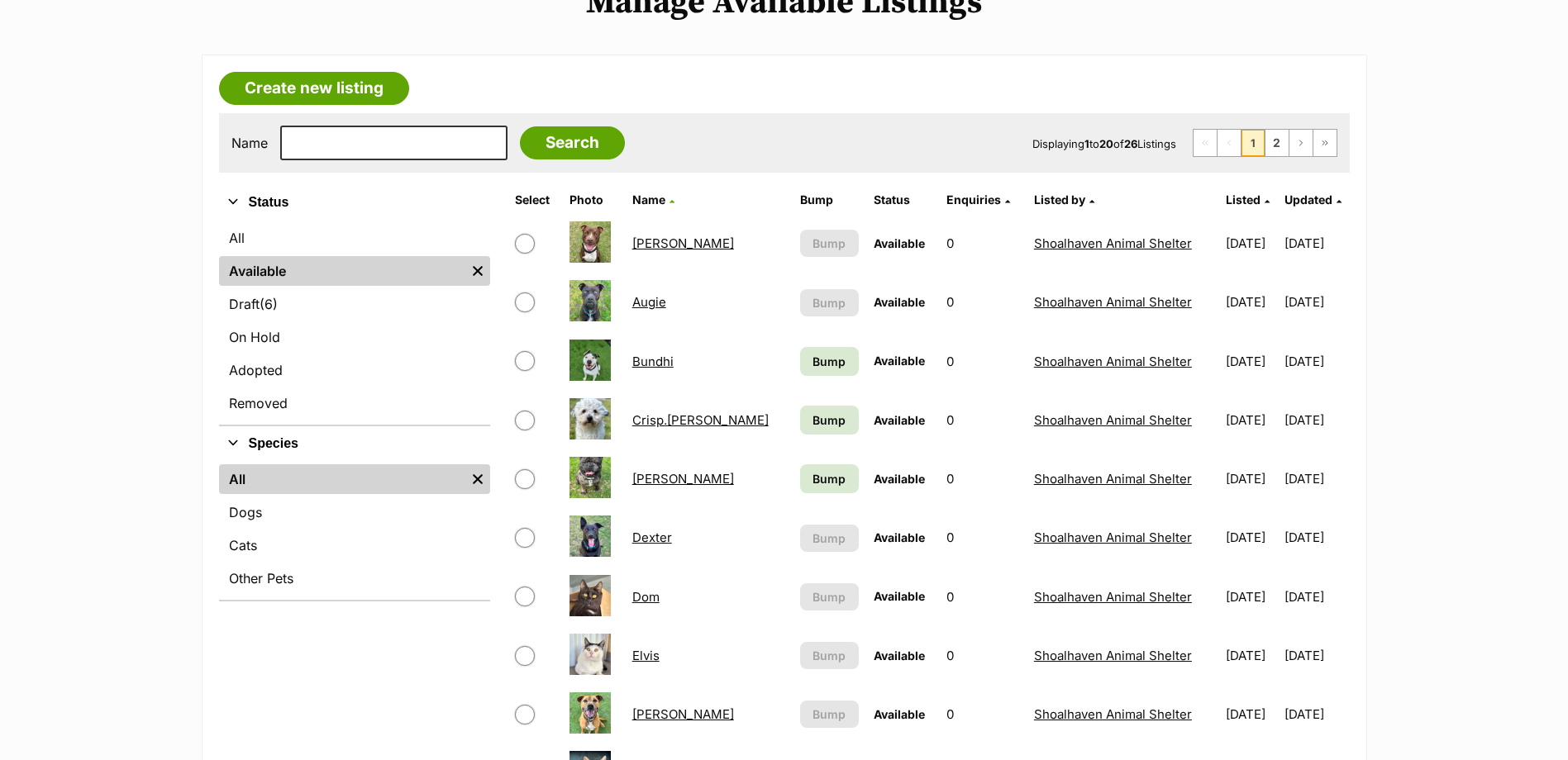
scroll to position [248, 0]
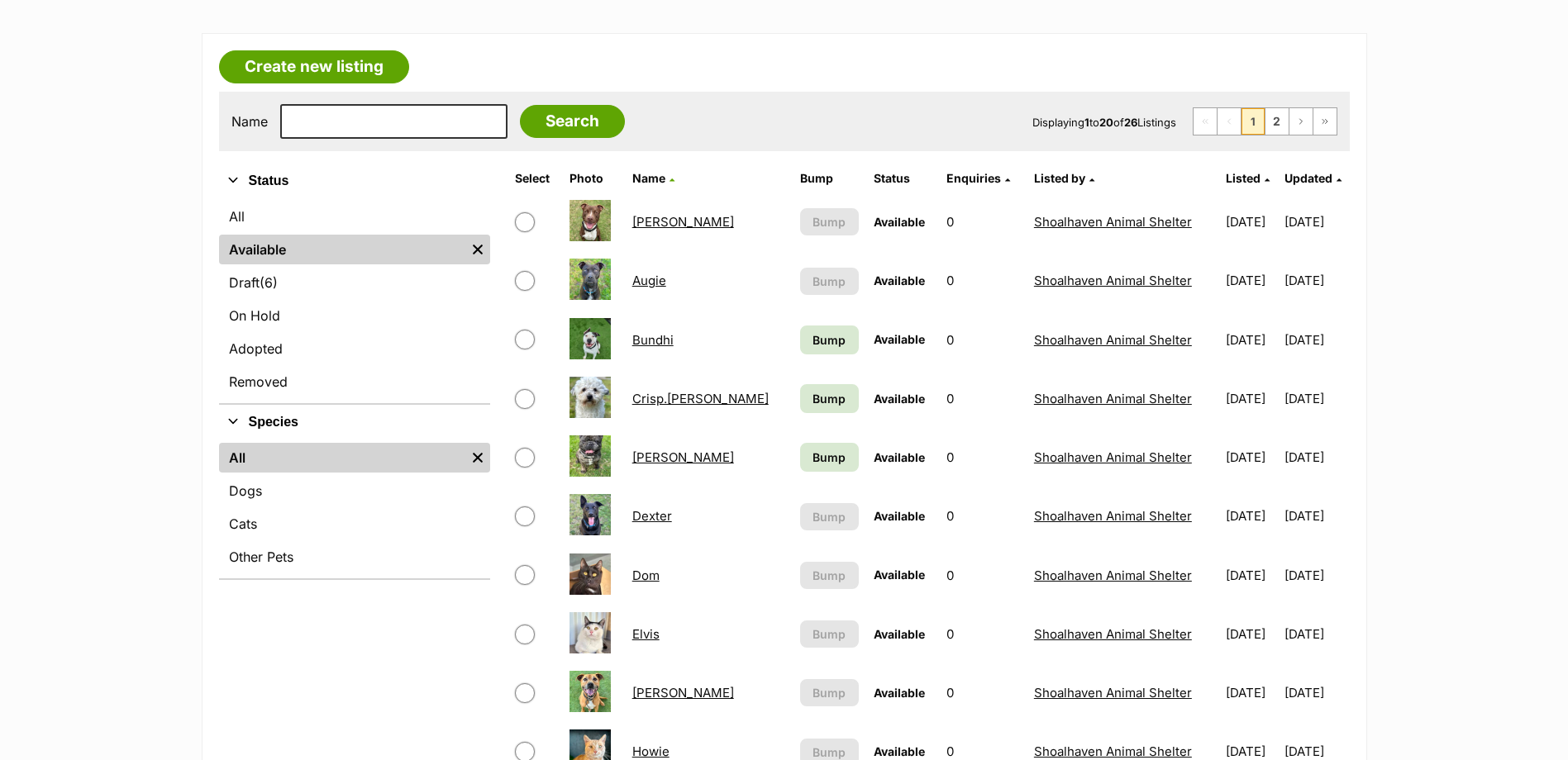
click at [705, 392] on link "Crisp.[PERSON_NAME]" at bounding box center [700, 398] width 137 height 16
